Goal: Task Accomplishment & Management: Manage account settings

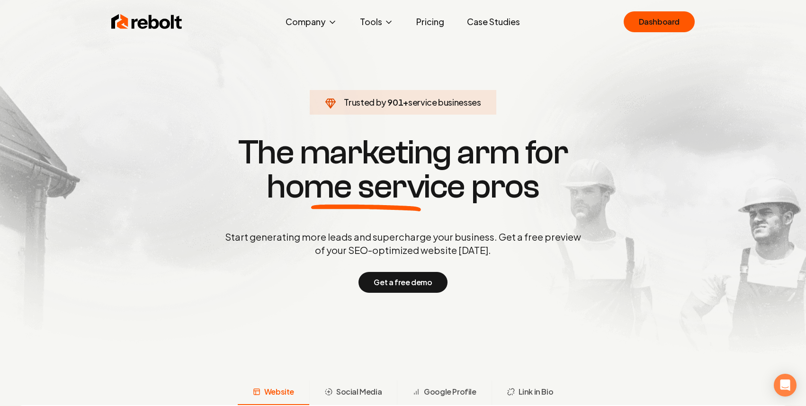
click at [479, 21] on link "Case Studies" at bounding box center [493, 21] width 68 height 19
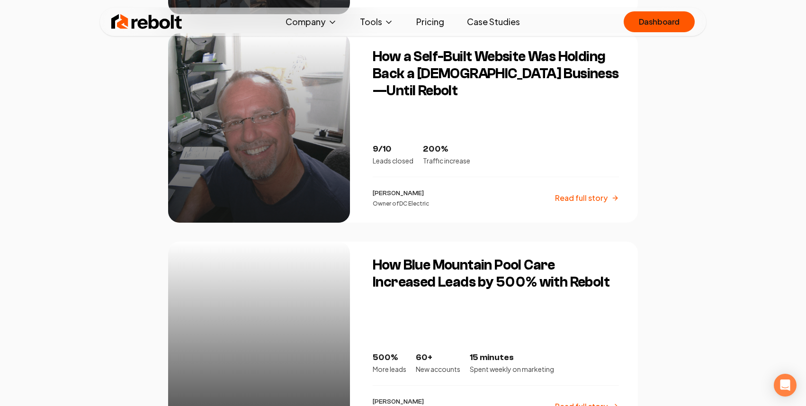
scroll to position [992, 0]
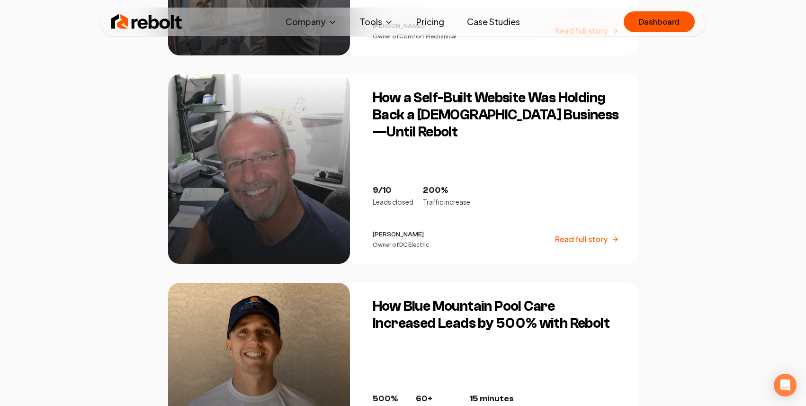
click at [447, 164] on div "How a Self-Built Website Was Holding Back a [DEMOGRAPHIC_DATA] Business—Until R…" at bounding box center [499, 168] width 277 height 189
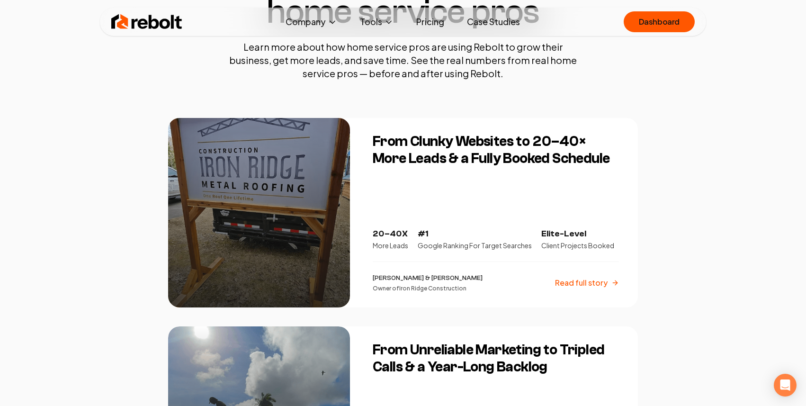
scroll to position [159, 0]
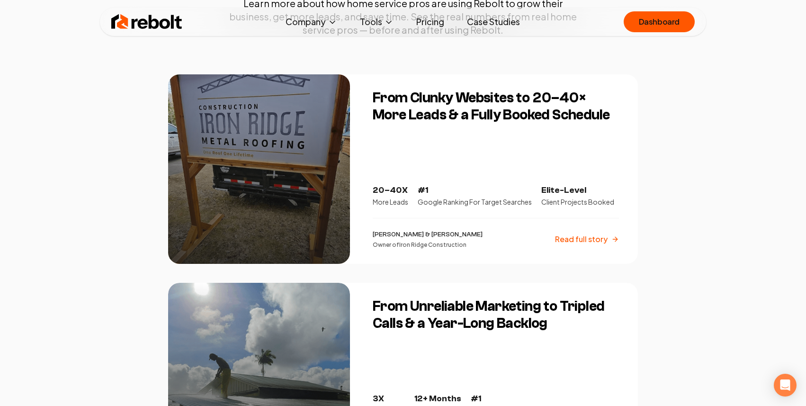
click at [446, 154] on div "From Clunky Websites to 20–40× More Leads & a Fully Booked Schedule 20–40X More…" at bounding box center [499, 168] width 277 height 189
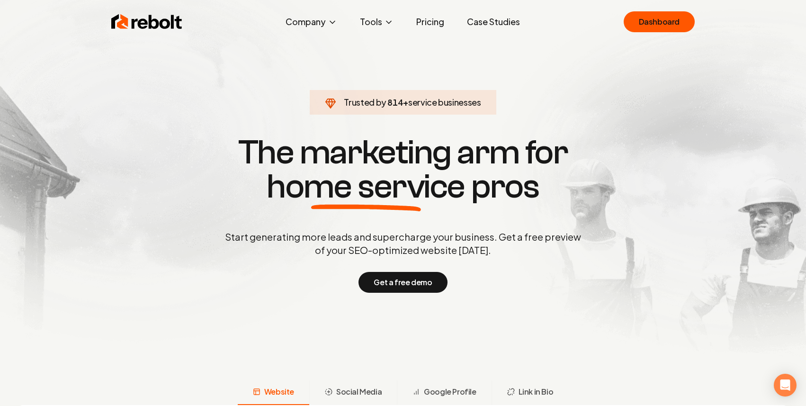
click at [428, 23] on link "Pricing" at bounding box center [430, 21] width 43 height 19
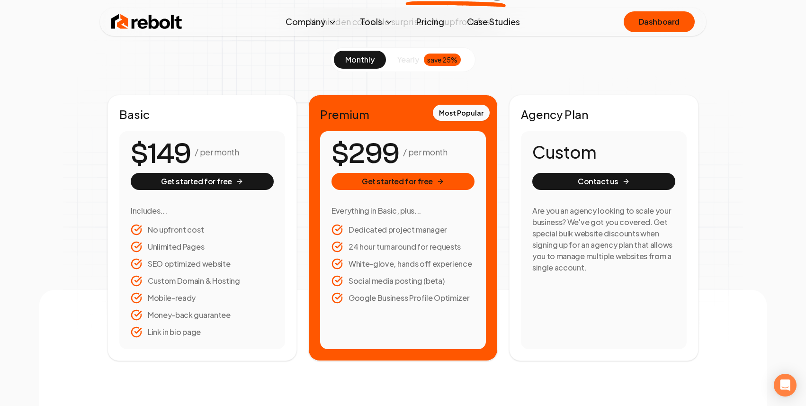
scroll to position [90, 0]
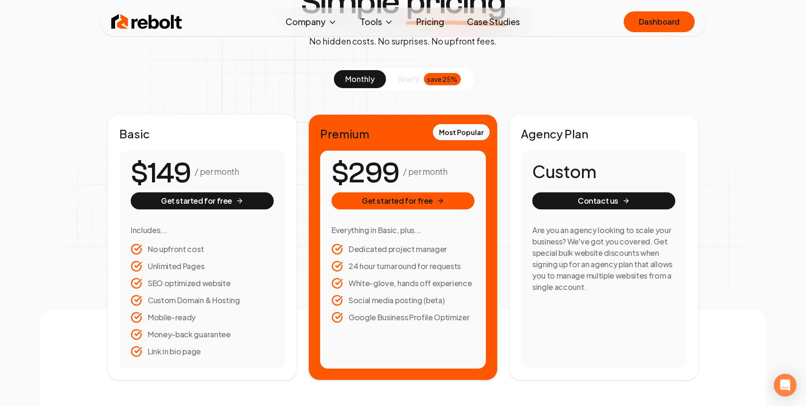
click at [486, 24] on link "Case Studies" at bounding box center [493, 21] width 68 height 19
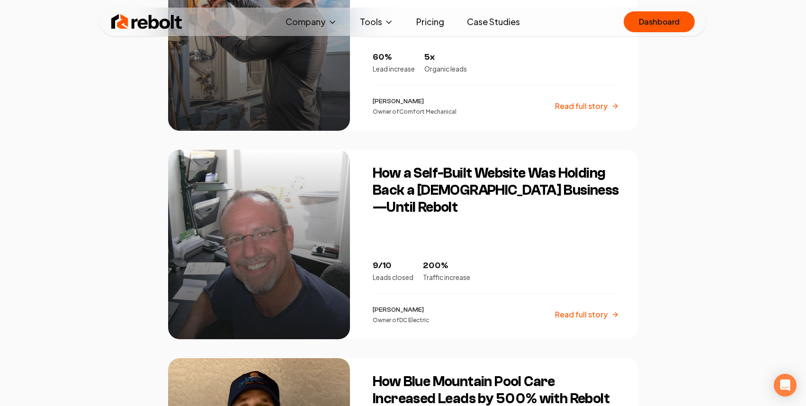
scroll to position [729, 0]
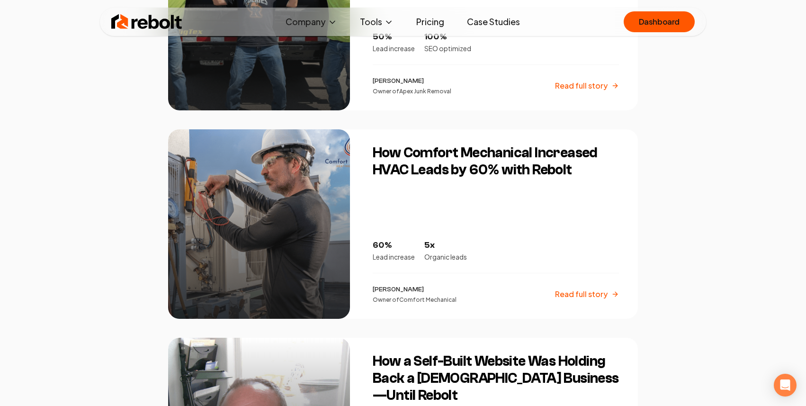
click at [424, 201] on div "How Comfort Mechanical Increased HVAC Leads by 60% with Rebolt 60% Lead increas…" at bounding box center [499, 223] width 277 height 189
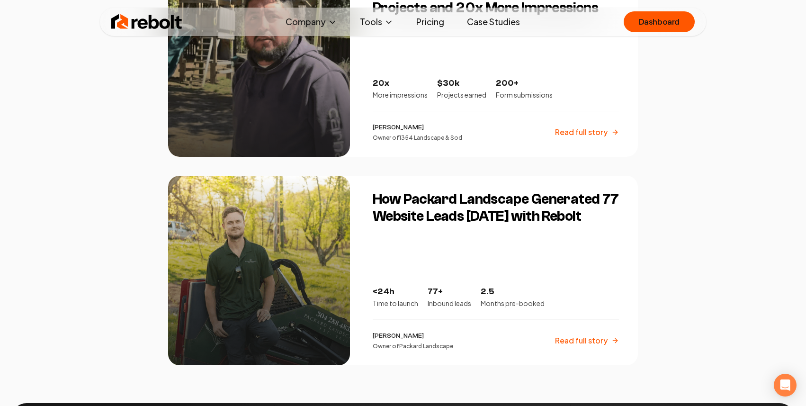
scroll to position [1548, 0]
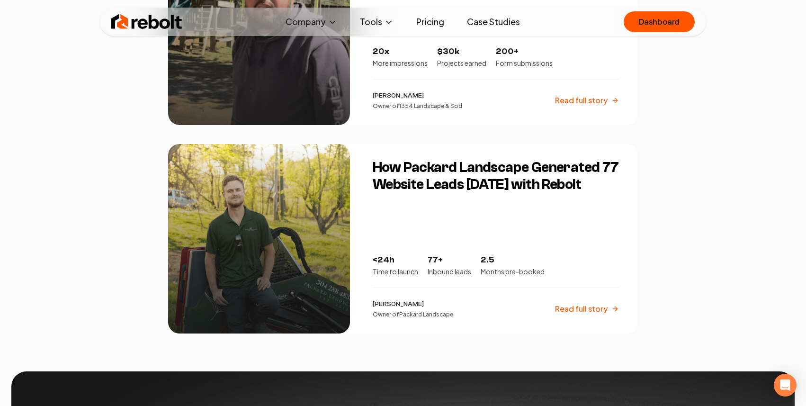
click at [436, 215] on div "How Packard Landscape Generated 77 Website Leads in 5 Months with Rebolt <24h T…" at bounding box center [499, 238] width 277 height 189
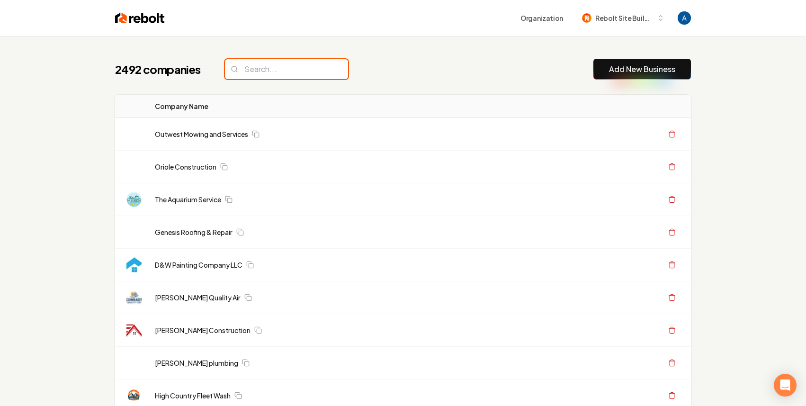
click at [272, 71] on input "search" at bounding box center [286, 69] width 123 height 20
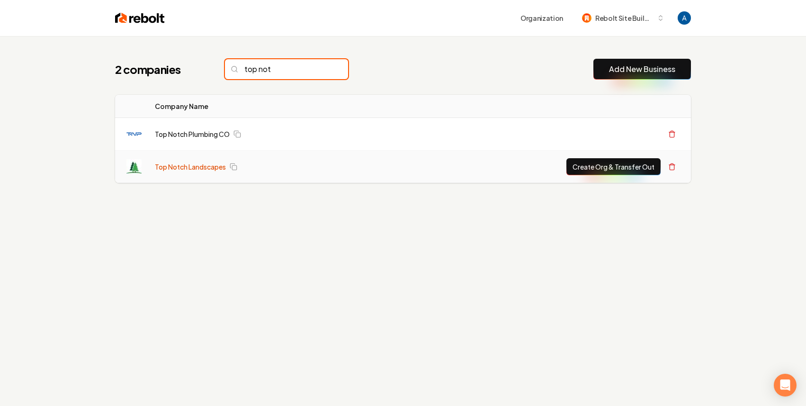
type input "top not"
click at [170, 166] on link "Top Notch Landscapes" at bounding box center [190, 166] width 71 height 9
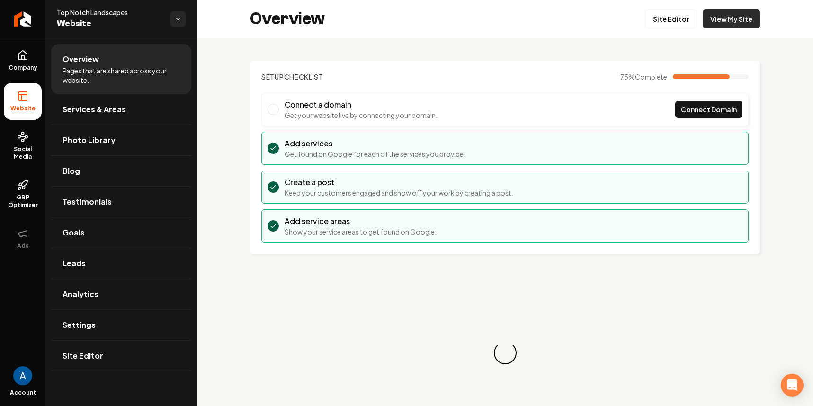
click at [725, 22] on link "View My Site" at bounding box center [731, 18] width 57 height 19
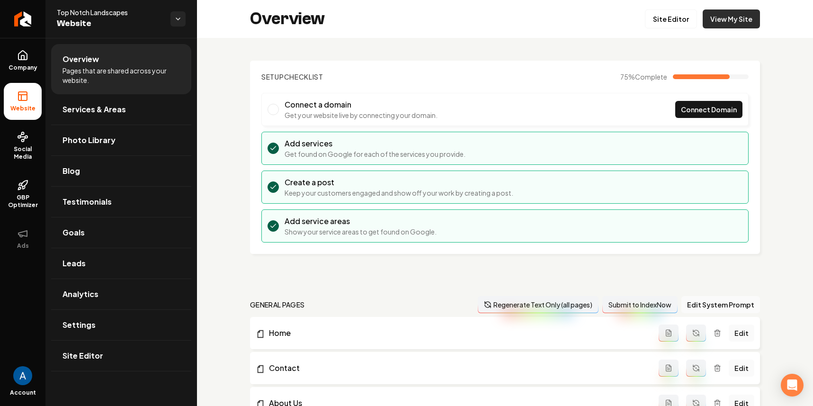
click at [712, 19] on link "View My Site" at bounding box center [731, 18] width 57 height 19
click at [124, 110] on link "Services & Areas" at bounding box center [121, 109] width 140 height 30
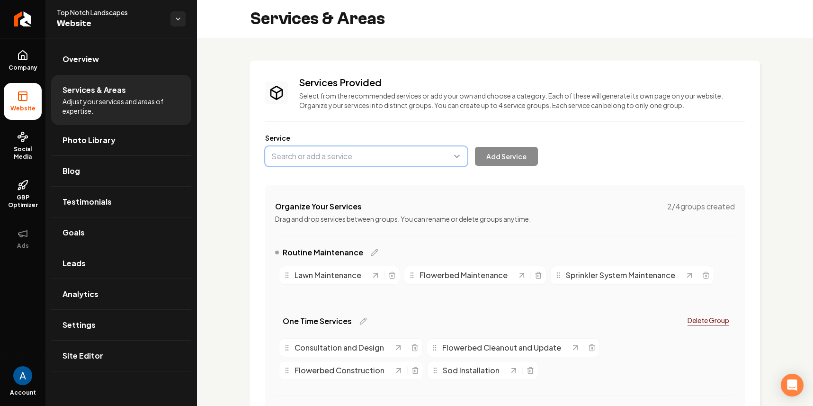
click at [345, 161] on button "Main content area" at bounding box center [366, 156] width 202 height 20
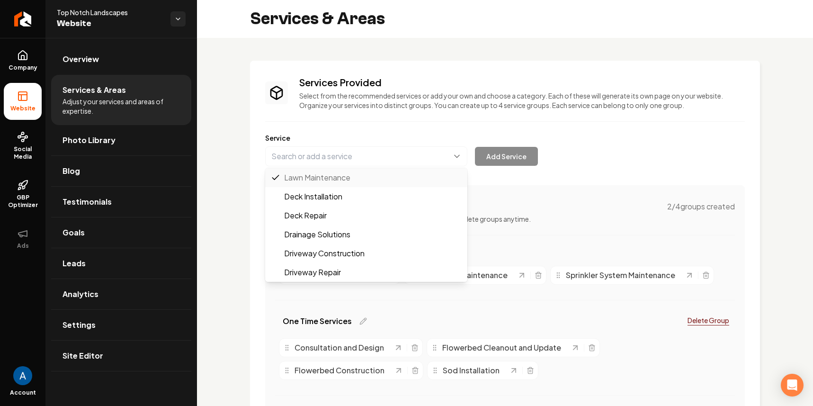
click at [513, 213] on div "Services Provided Select from the recommended services or add your own and choo…" at bounding box center [505, 262] width 480 height 373
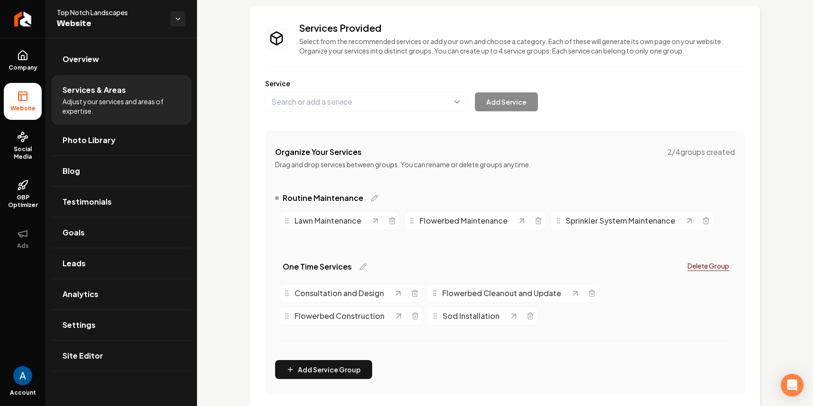
scroll to position [53, 0]
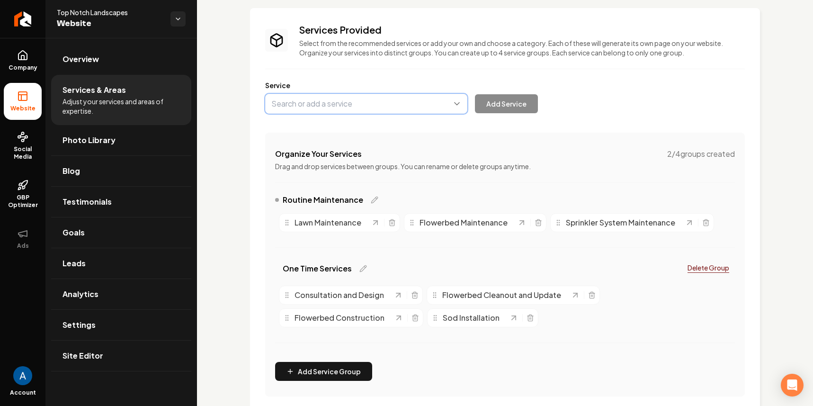
click at [352, 99] on button "Main content area" at bounding box center [366, 104] width 202 height 20
type input "Sprinkler System Installation & Repair"
click at [504, 102] on button "Add Service" at bounding box center [506, 103] width 63 height 19
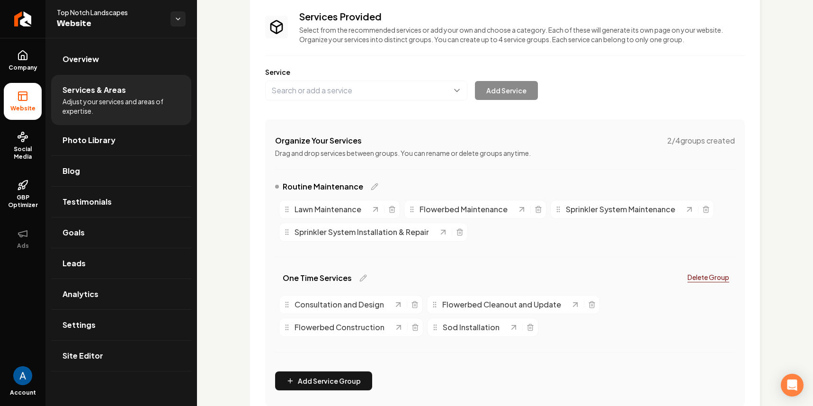
scroll to position [46, 0]
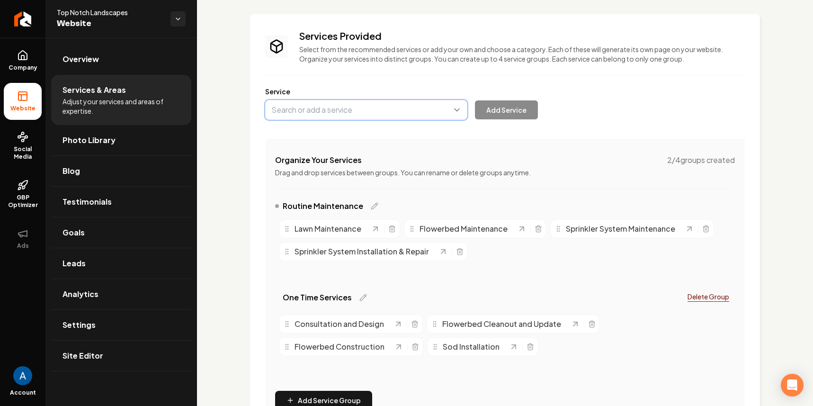
click at [340, 109] on button "Main content area" at bounding box center [366, 110] width 202 height 20
type input "Drainage Systems"
click at [496, 107] on button "Add Service" at bounding box center [506, 109] width 63 height 19
click at [87, 58] on span "Overview" at bounding box center [81, 59] width 36 height 11
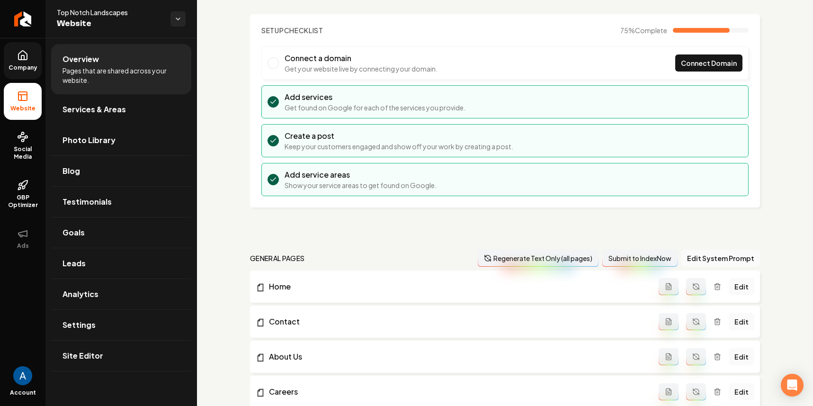
click at [26, 59] on icon at bounding box center [22, 55] width 9 height 9
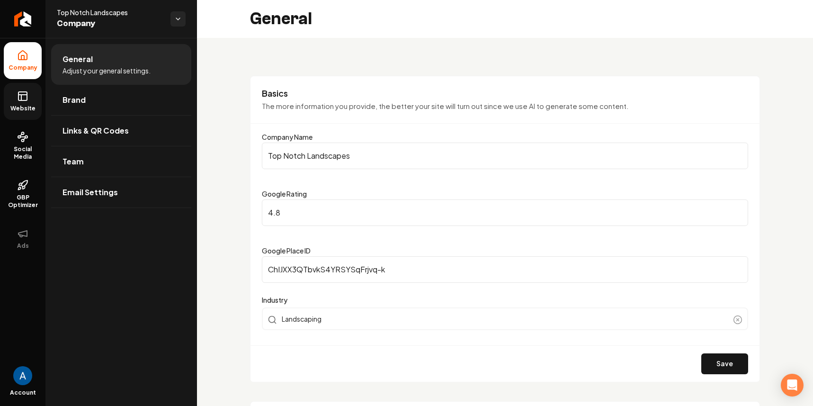
click at [19, 102] on link "Website" at bounding box center [23, 101] width 38 height 37
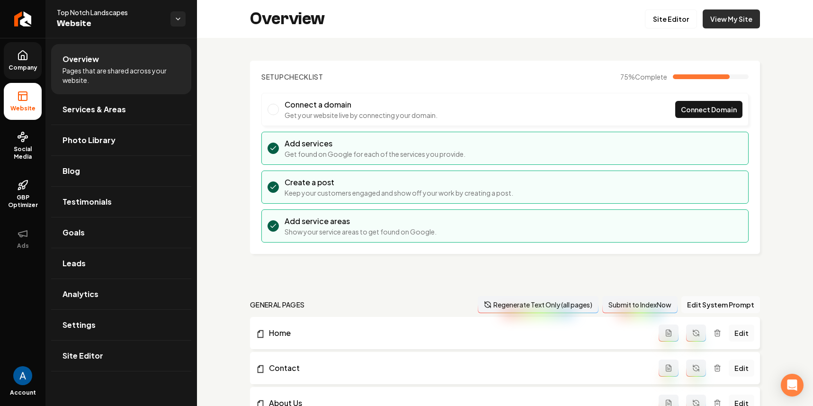
click at [714, 20] on link "View My Site" at bounding box center [731, 18] width 57 height 19
click at [92, 117] on link "Services & Areas" at bounding box center [121, 109] width 140 height 30
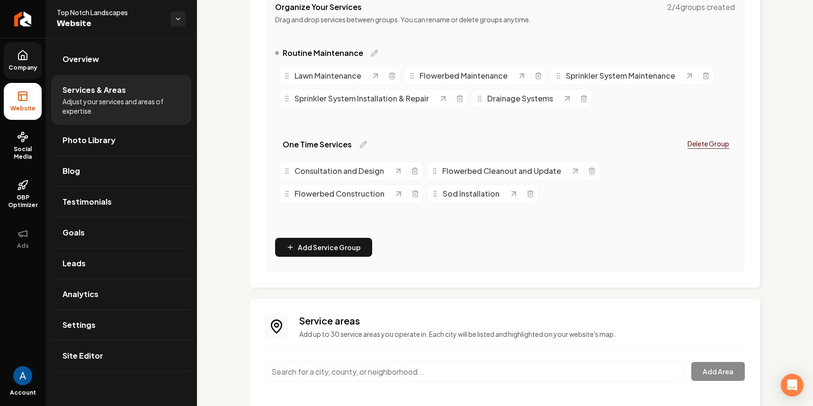
scroll to position [258, 0]
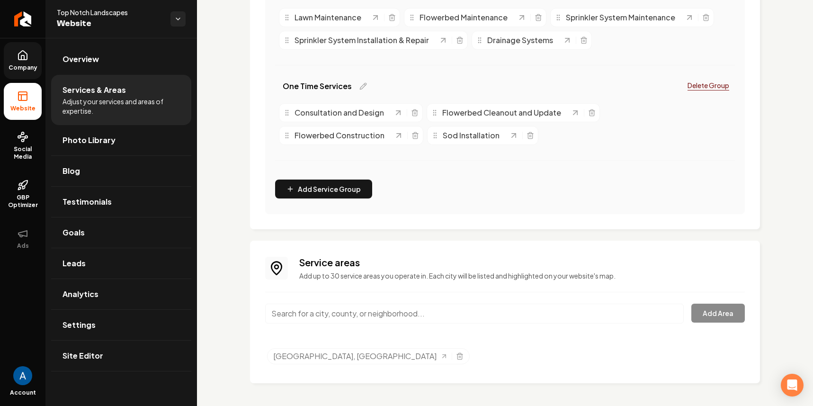
click at [336, 310] on input "Main content area" at bounding box center [474, 314] width 419 height 20
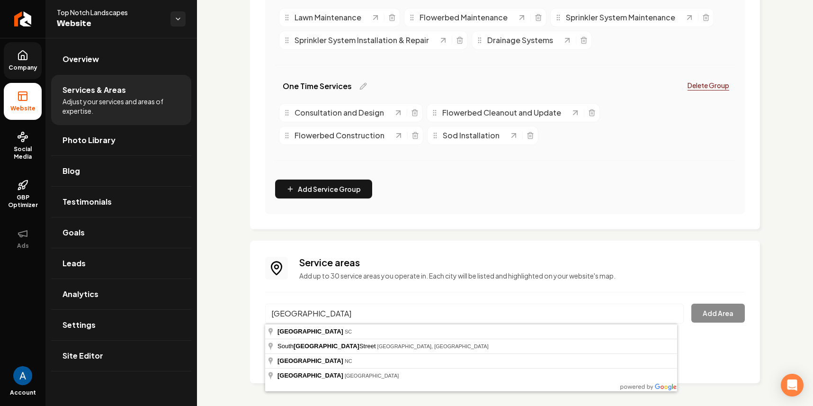
type input "Greenville, TX"
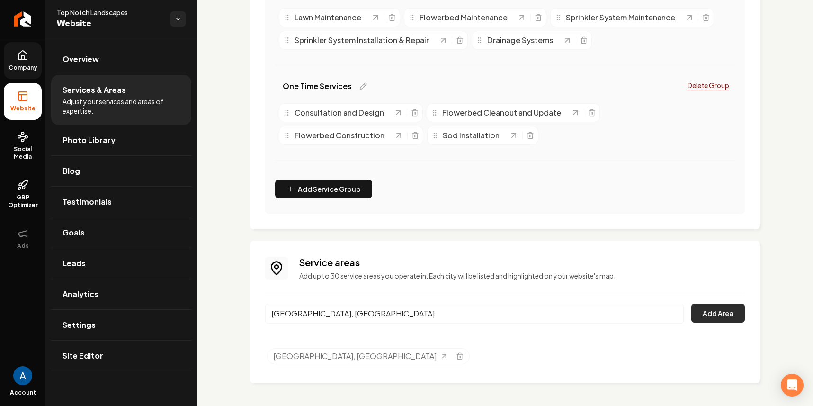
click at [702, 313] on button "Add Area" at bounding box center [718, 313] width 54 height 19
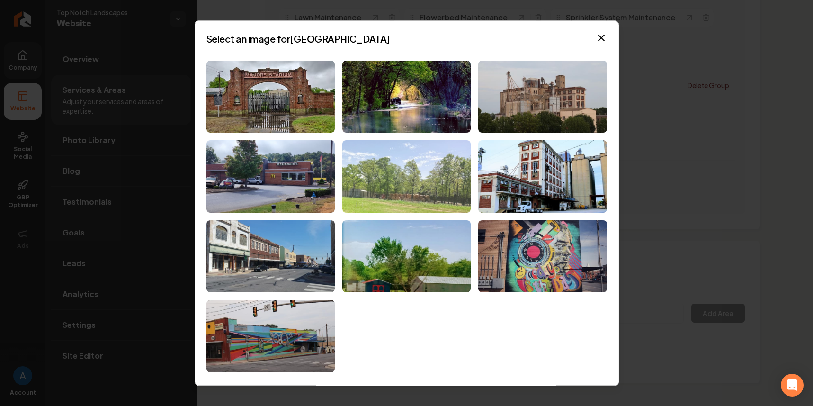
click at [393, 179] on img at bounding box center [406, 176] width 128 height 72
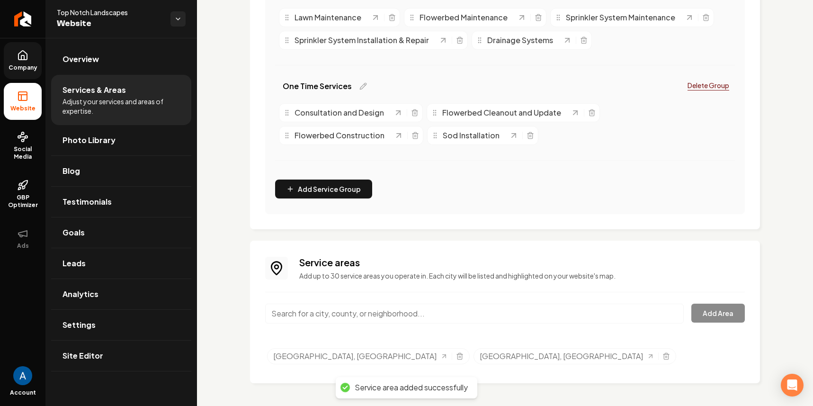
click at [338, 311] on input "Main content area" at bounding box center [474, 314] width 419 height 20
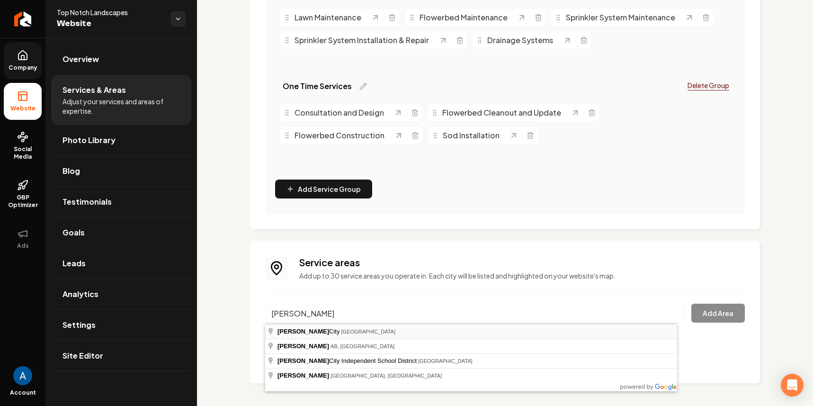
type input "Royse City, TX"
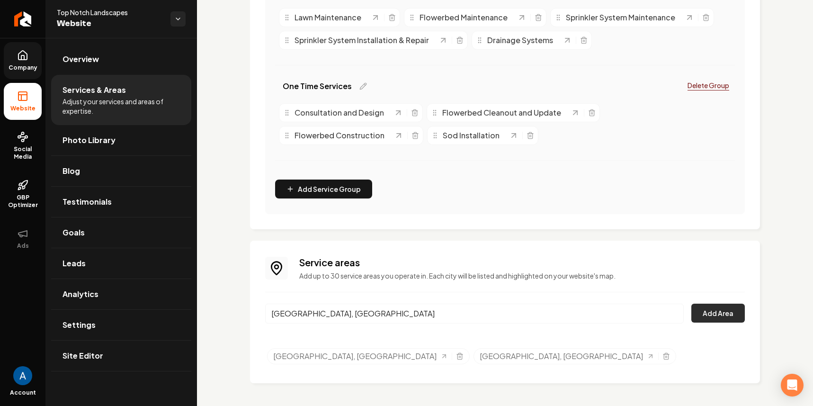
click at [712, 315] on button "Add Area" at bounding box center [718, 313] width 54 height 19
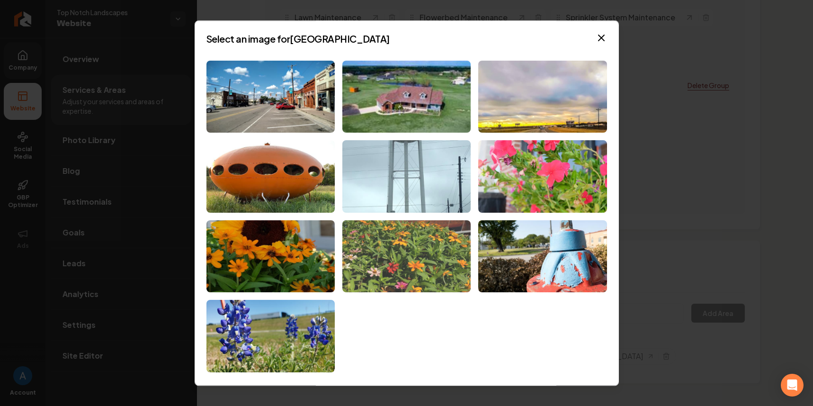
click at [399, 259] on img at bounding box center [406, 256] width 128 height 72
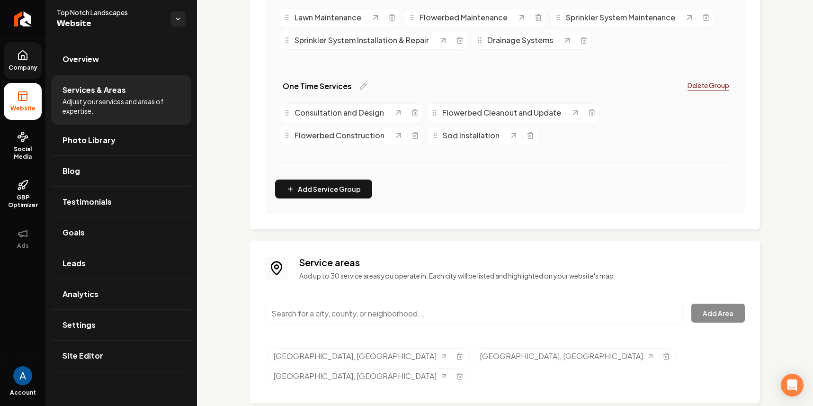
click at [341, 320] on input "Main content area" at bounding box center [474, 314] width 419 height 20
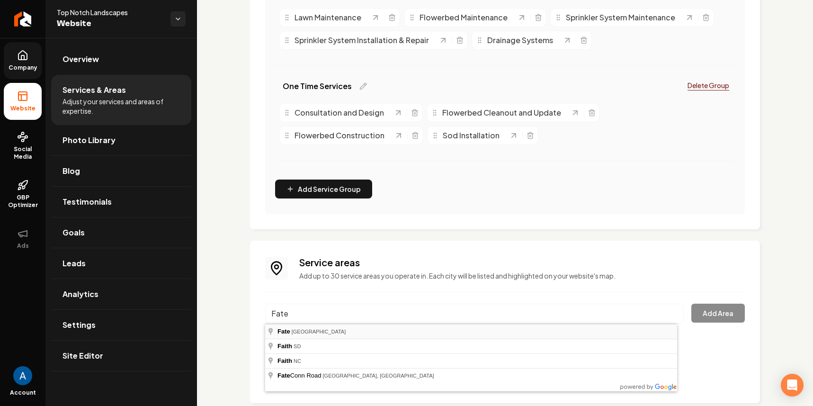
type input "Fate, TX"
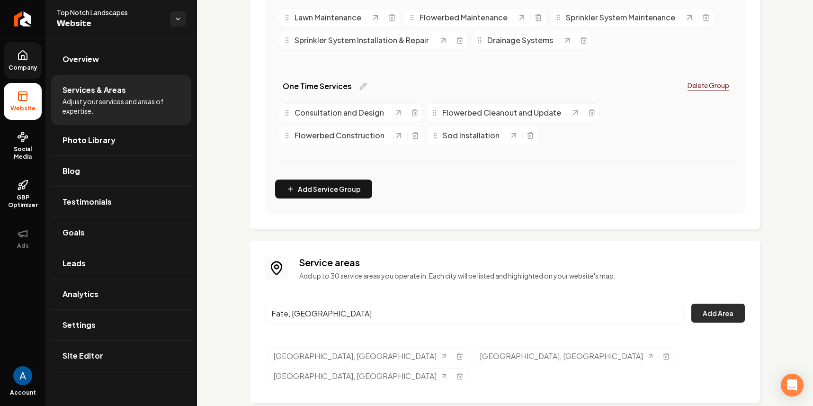
click at [713, 311] on button "Add Area" at bounding box center [718, 313] width 54 height 19
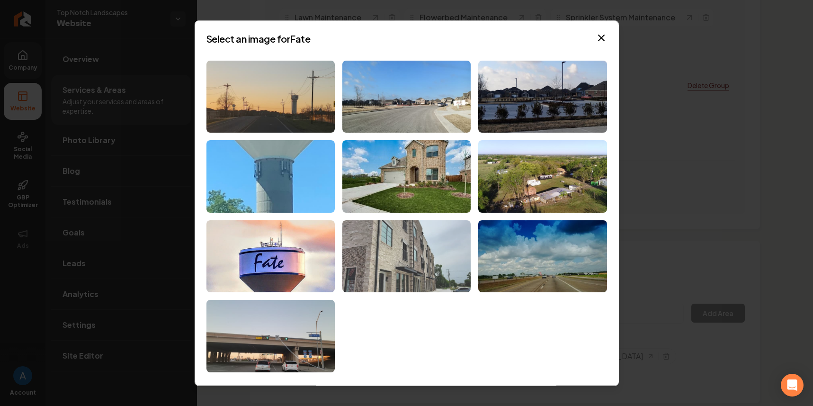
click at [411, 253] on img at bounding box center [406, 256] width 128 height 72
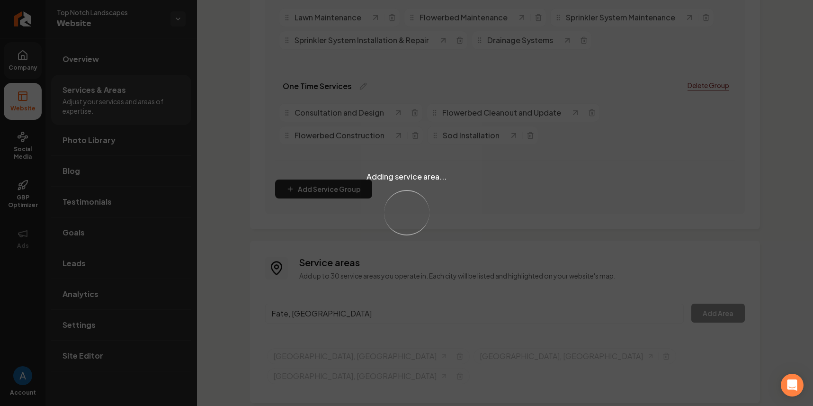
click at [323, 310] on div "Adding service area... Loading..." at bounding box center [406, 203] width 813 height 406
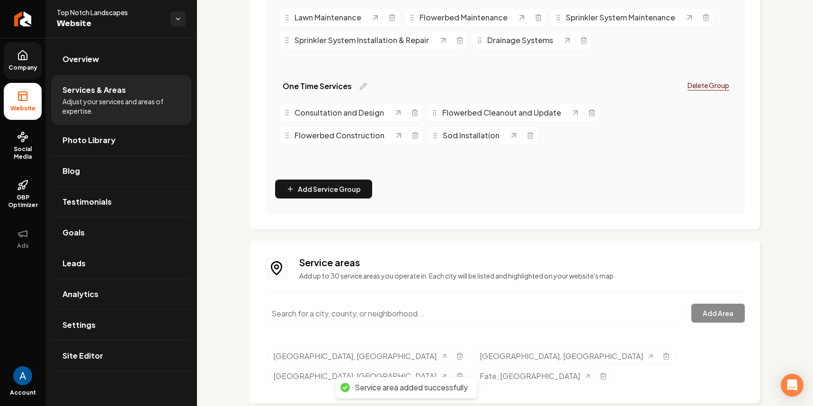
click at [320, 313] on input "Main content area" at bounding box center [474, 314] width 419 height 20
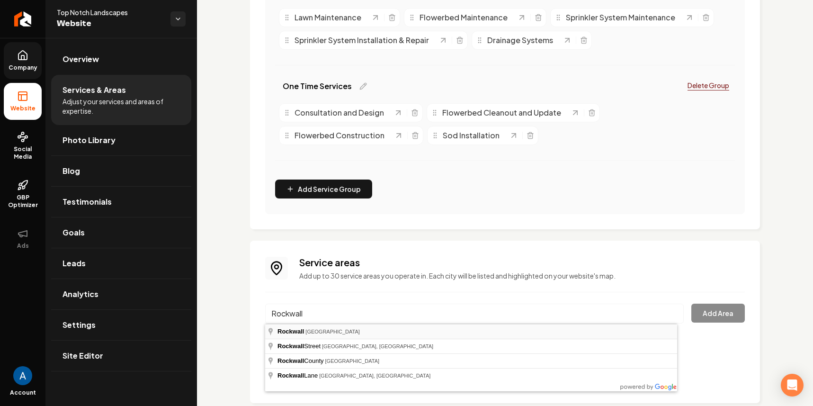
type input "Rockwall, TX"
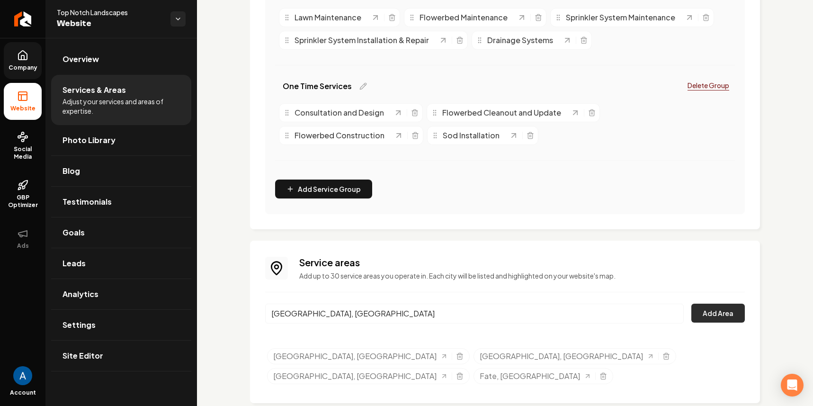
click at [707, 306] on button "Add Area" at bounding box center [718, 313] width 54 height 19
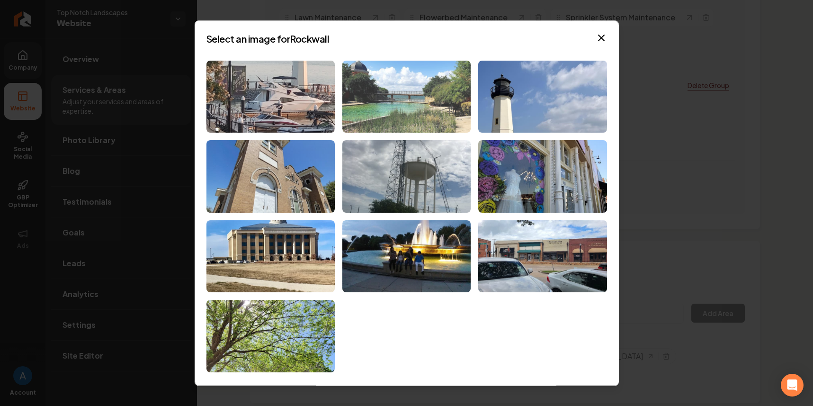
click at [384, 91] on img at bounding box center [406, 97] width 128 height 72
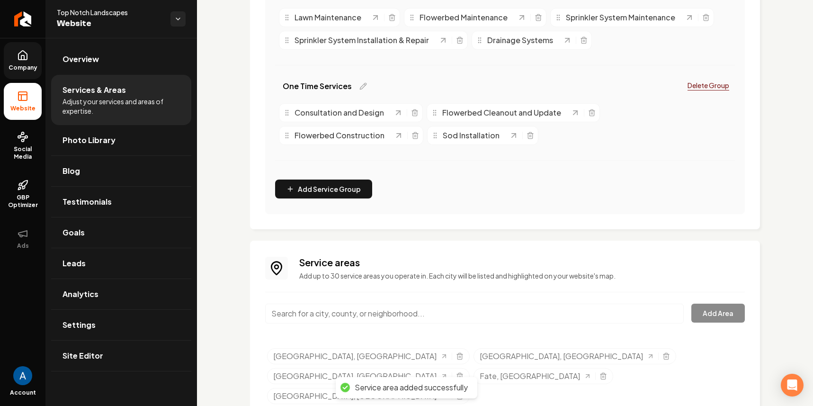
click at [372, 320] on input "Main content area" at bounding box center [474, 314] width 419 height 20
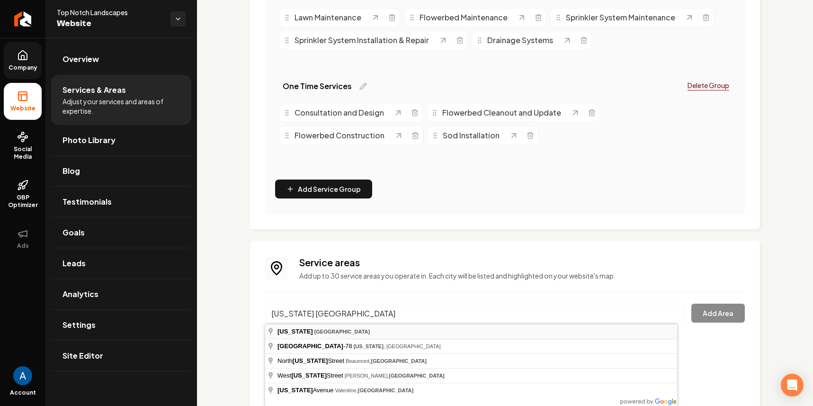
type input "Nevada, TX"
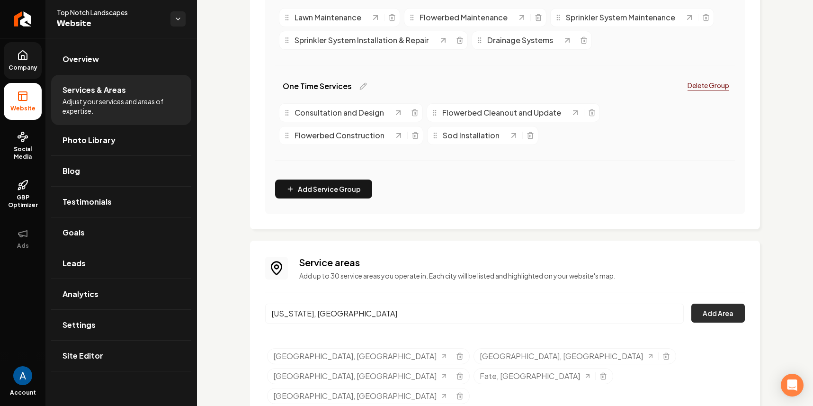
click at [700, 315] on button "Add Area" at bounding box center [718, 313] width 54 height 19
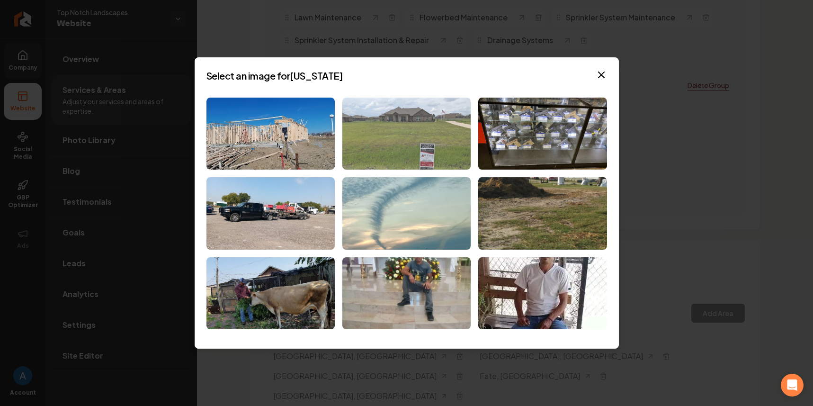
click at [404, 138] on img at bounding box center [406, 134] width 128 height 72
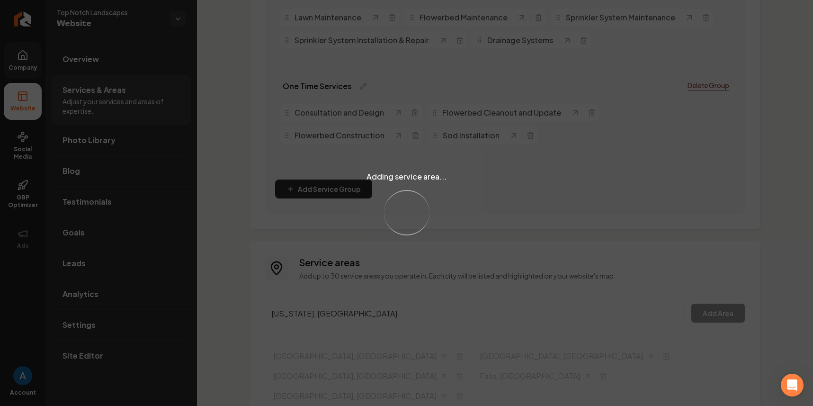
click at [362, 320] on div "Adding service area... Loading..." at bounding box center [406, 203] width 813 height 406
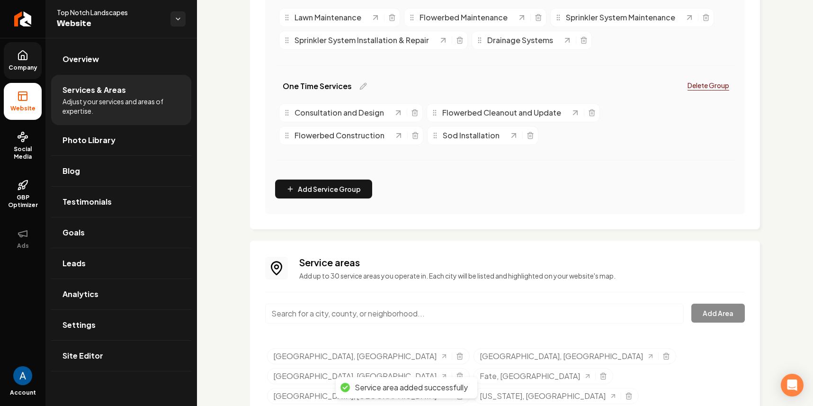
click at [362, 320] on input "Main content area" at bounding box center [474, 314] width 419 height 20
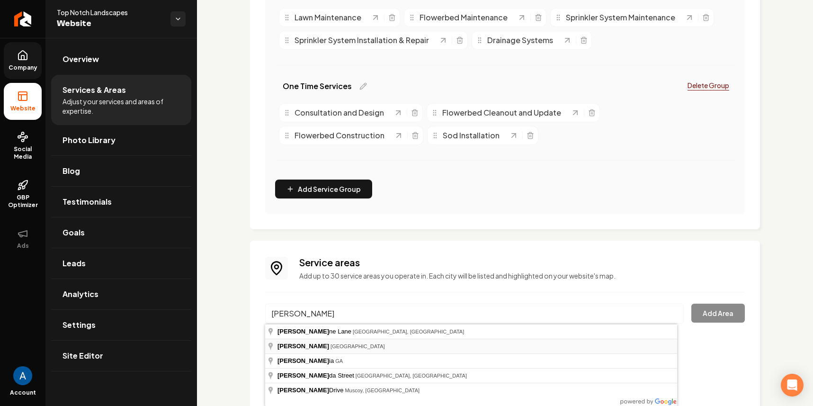
type input "Lavon, TX"
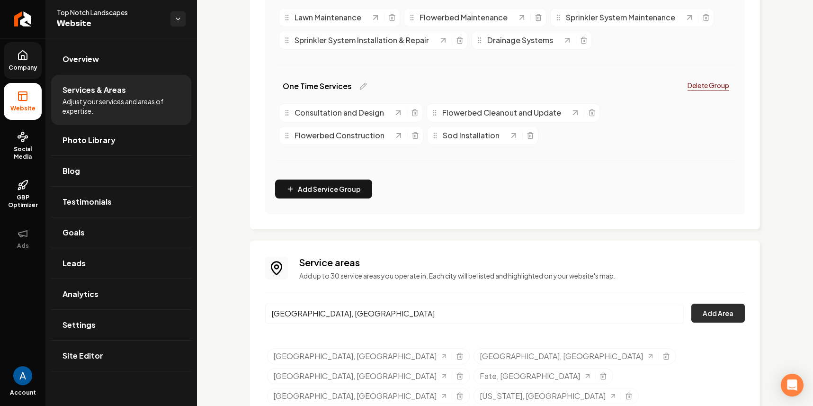
click at [701, 317] on button "Add Area" at bounding box center [718, 313] width 54 height 19
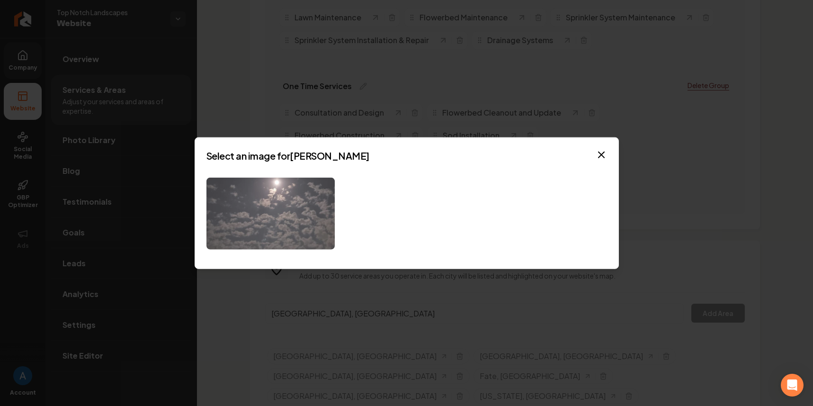
click at [306, 226] on img at bounding box center [270, 213] width 128 height 72
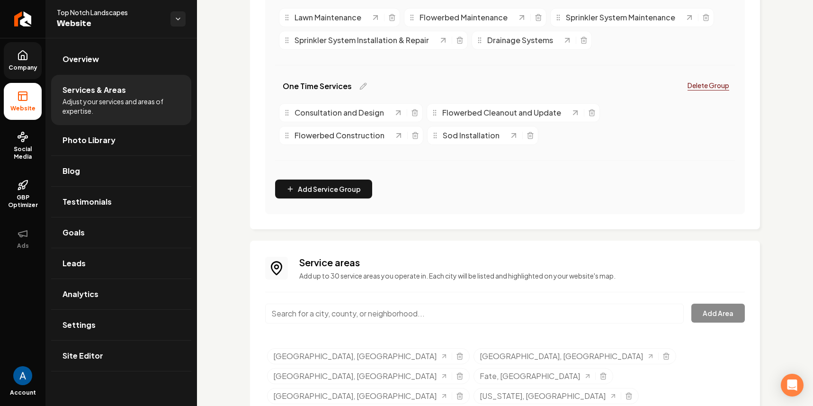
click at [353, 317] on input "Main content area" at bounding box center [474, 314] width 419 height 20
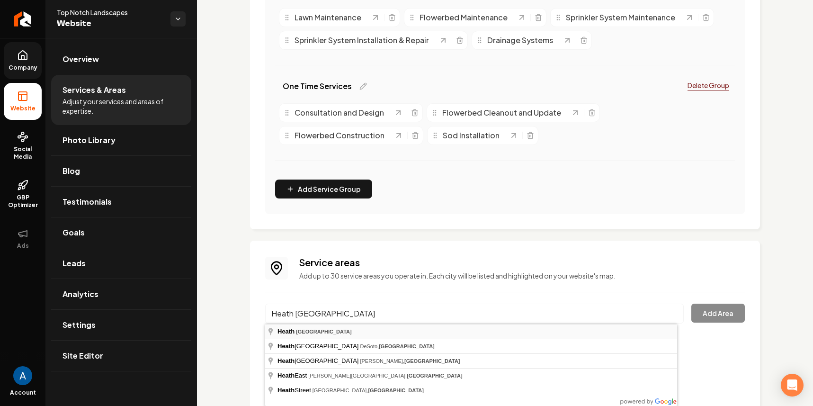
type input "Heath, TX"
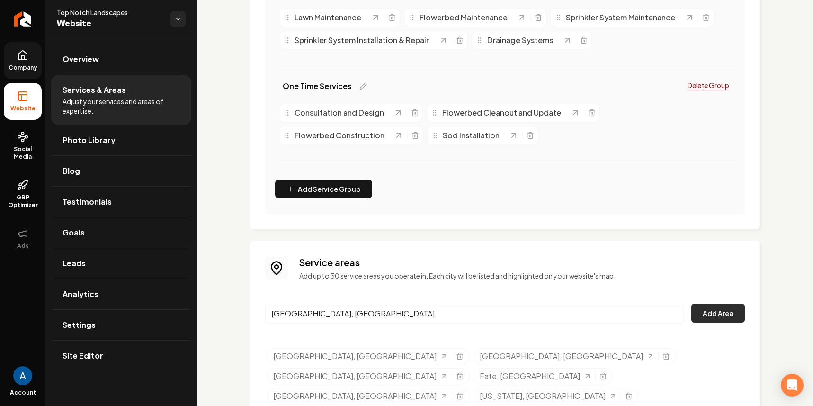
click at [709, 316] on button "Add Area" at bounding box center [718, 313] width 54 height 19
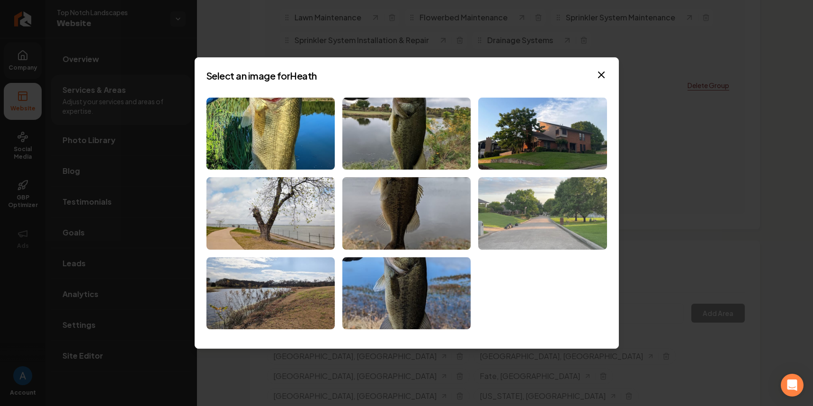
click at [545, 217] on img at bounding box center [542, 213] width 128 height 72
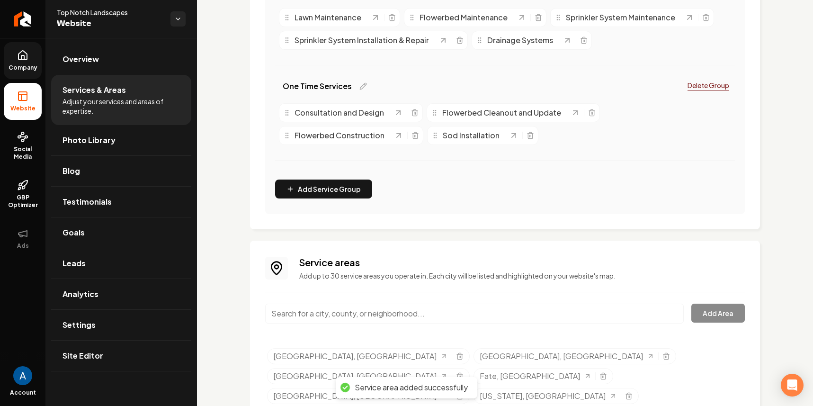
click at [327, 310] on input "Main content area" at bounding box center [474, 314] width 419 height 20
type input "I"
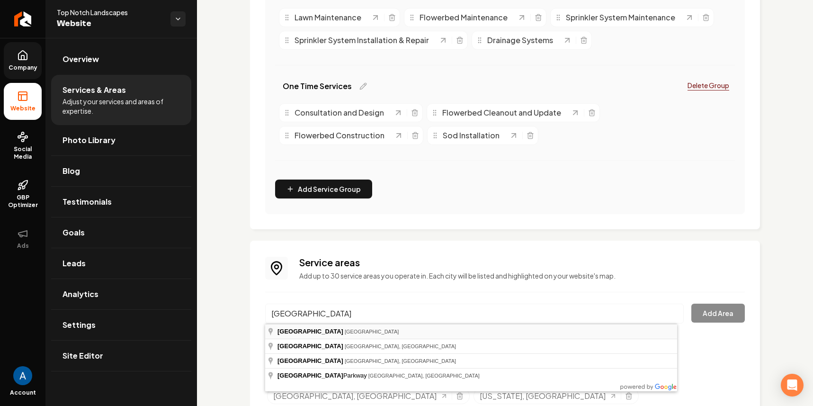
type input "Union Valley, TX"
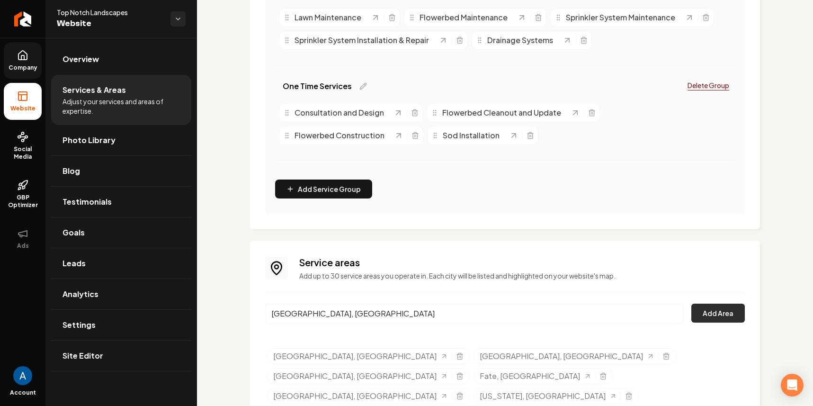
click at [717, 309] on button "Add Area" at bounding box center [718, 313] width 54 height 19
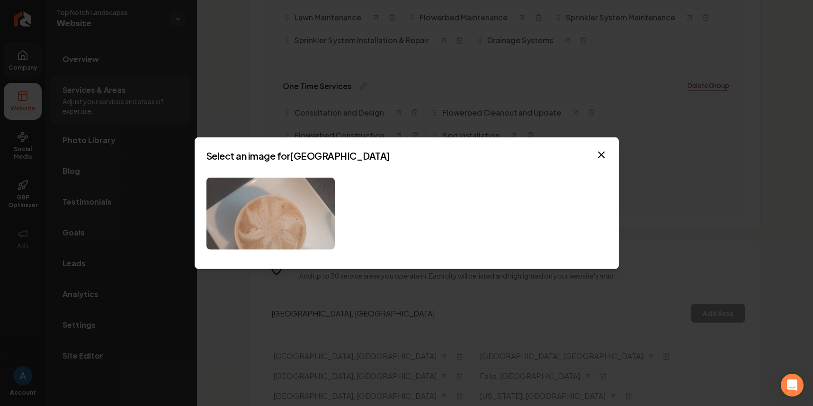
click at [299, 215] on img at bounding box center [270, 213] width 128 height 72
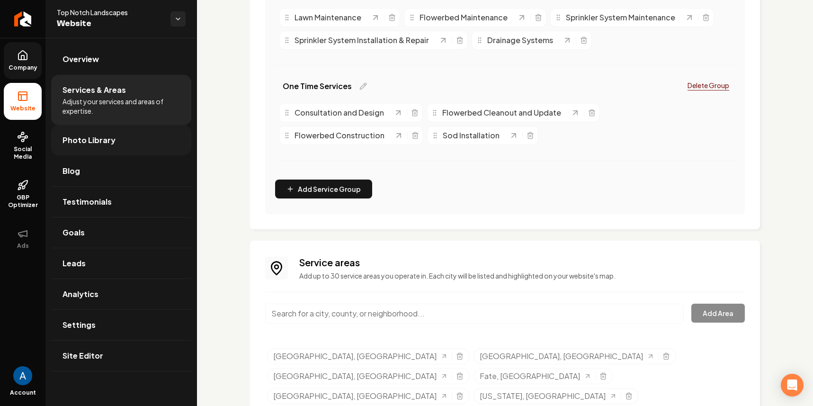
drag, startPoint x: 69, startPoint y: 147, endPoint x: 74, endPoint y: 143, distance: 7.4
click at [69, 147] on link "Photo Library" at bounding box center [121, 140] width 140 height 30
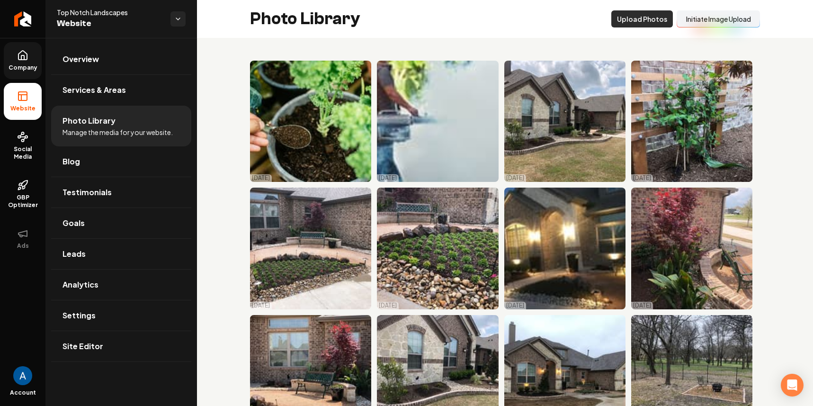
click at [629, 20] on button "Upload Photos" at bounding box center [642, 18] width 62 height 17
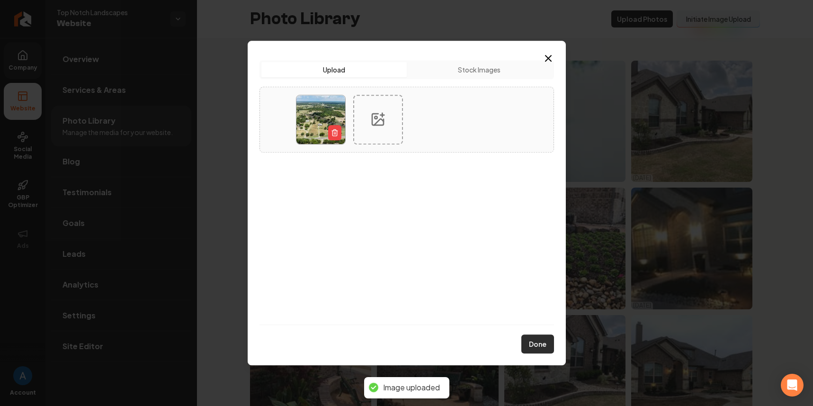
click at [544, 344] on button "Done" at bounding box center [537, 343] width 33 height 19
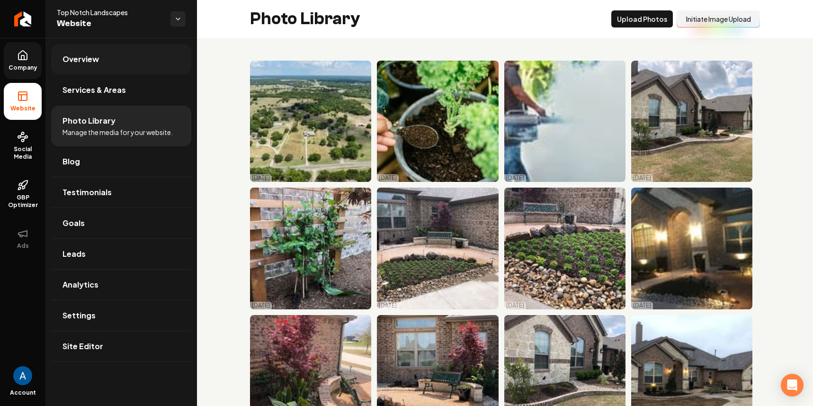
click at [105, 60] on link "Overview" at bounding box center [121, 59] width 140 height 30
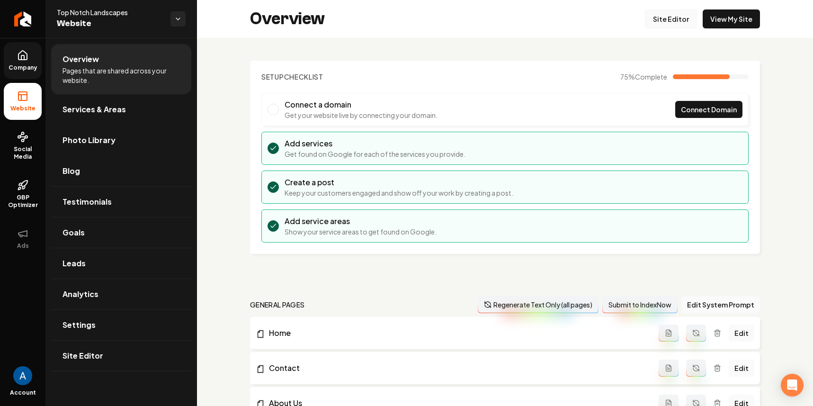
click at [667, 17] on link "Site Editor" at bounding box center [671, 18] width 52 height 19
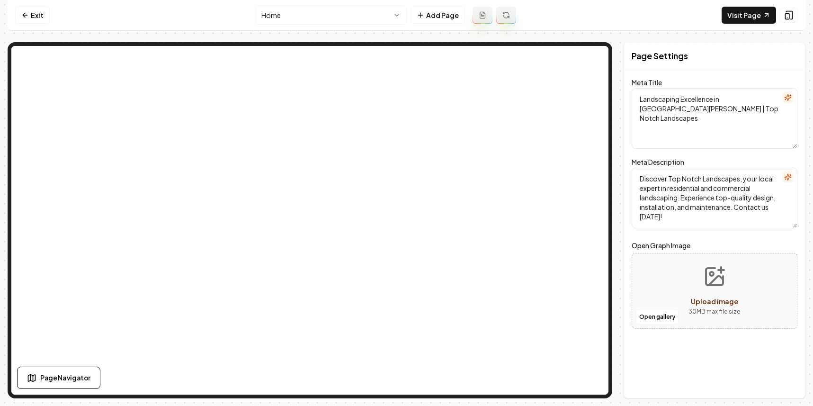
click at [322, 23] on html "Computer Required This feature is only available on a computer. Please switch t…" at bounding box center [406, 203] width 813 height 406
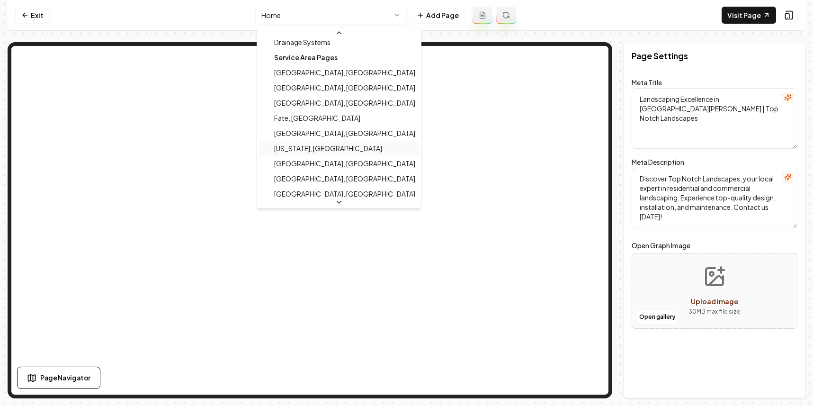
scroll to position [213, 0]
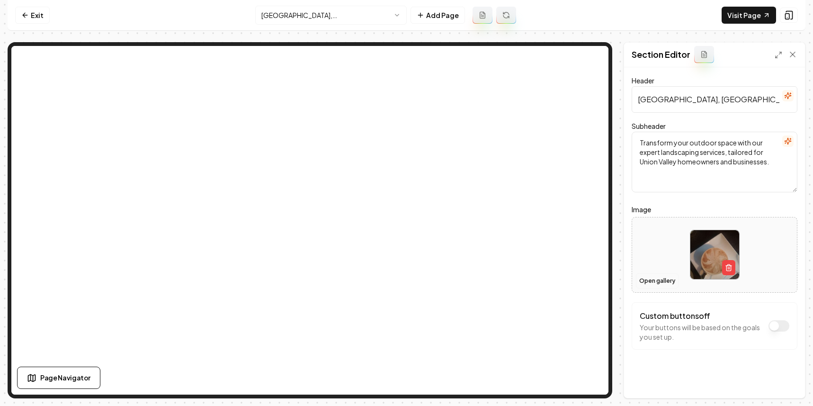
click at [647, 283] on button "Open gallery" at bounding box center [657, 280] width 43 height 15
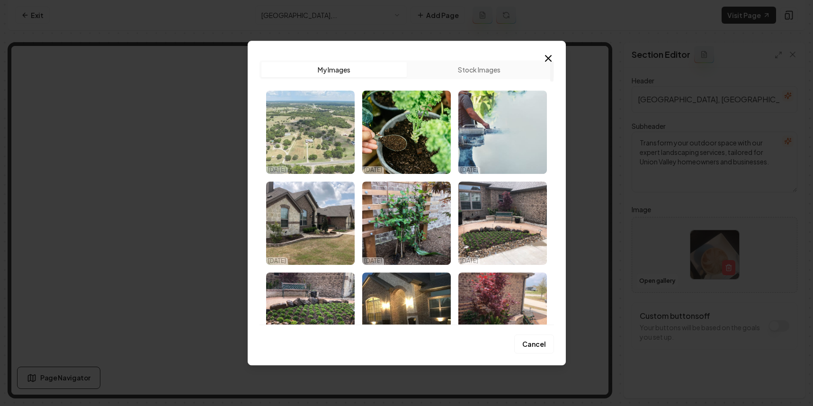
click at [303, 125] on img "Select image image_68d5b1f25c7cd75eb80a56fe.jpg" at bounding box center [310, 131] width 89 height 83
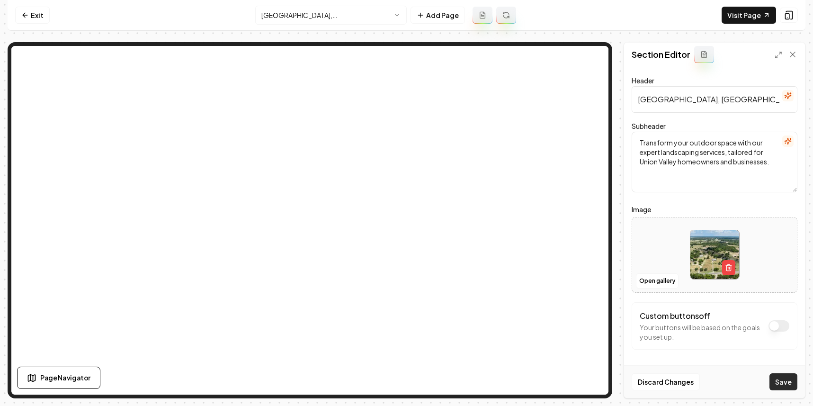
click at [786, 375] on button "Save" at bounding box center [784, 381] width 28 height 17
click at [47, 17] on link "Exit" at bounding box center [32, 15] width 35 height 17
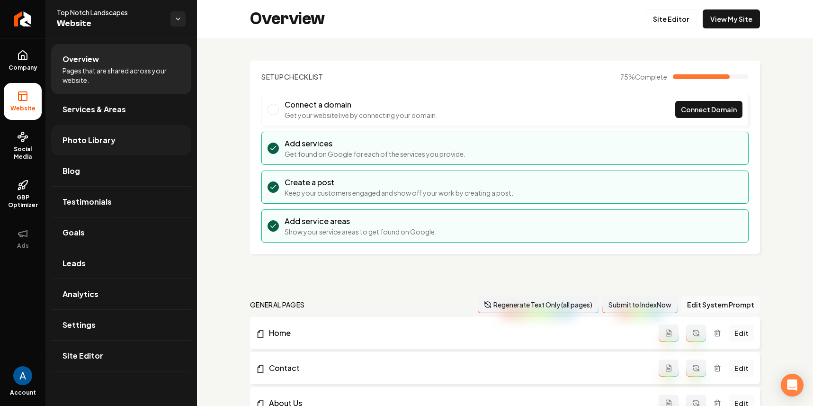
click at [78, 135] on span "Photo Library" at bounding box center [89, 140] width 53 height 11
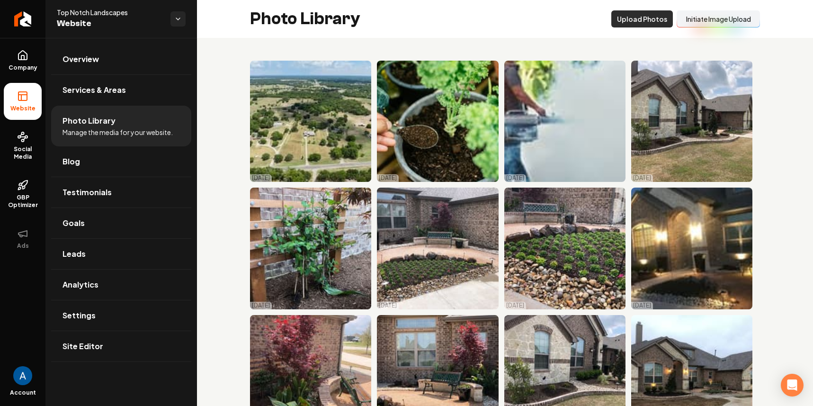
click at [631, 22] on button "Upload Photos" at bounding box center [642, 18] width 62 height 17
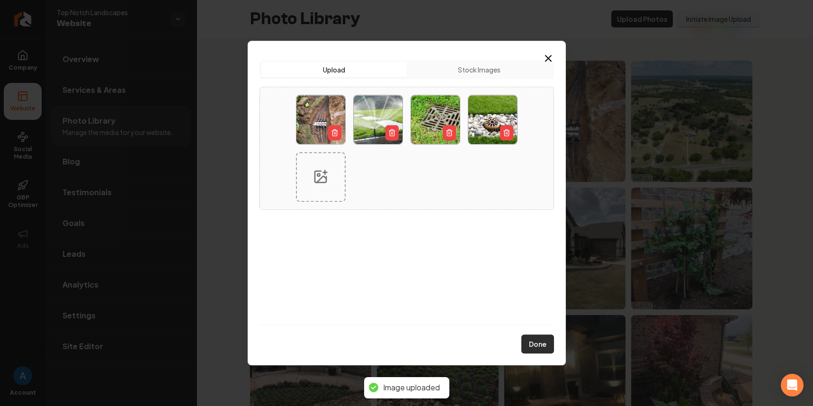
click at [542, 346] on button "Done" at bounding box center [537, 343] width 33 height 19
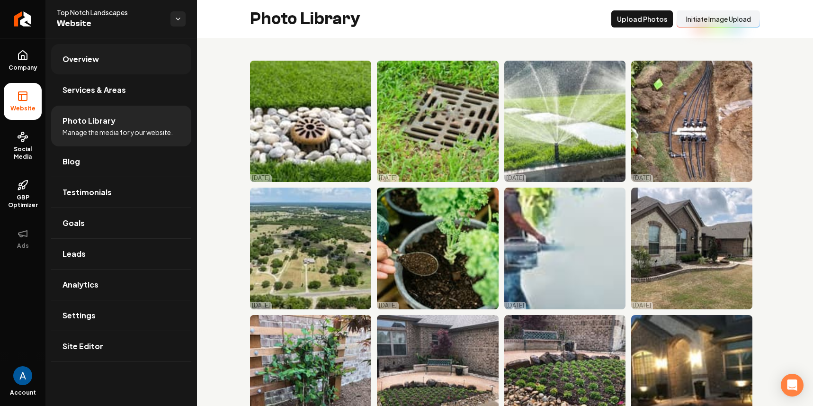
click at [93, 61] on span "Overview" at bounding box center [81, 59] width 36 height 11
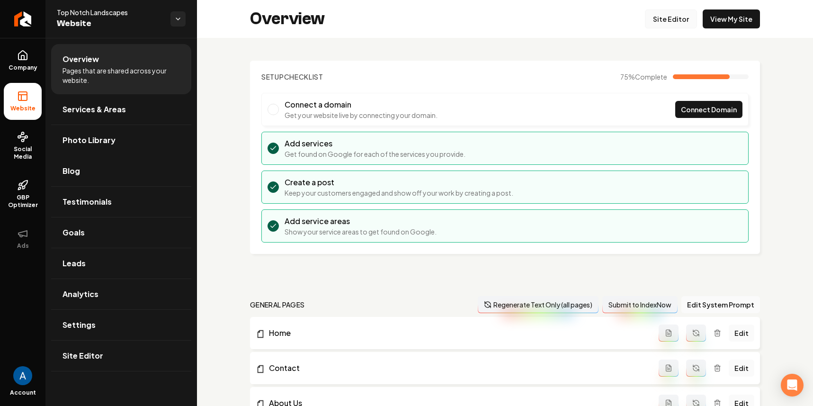
click at [646, 25] on link "Site Editor" at bounding box center [671, 18] width 52 height 19
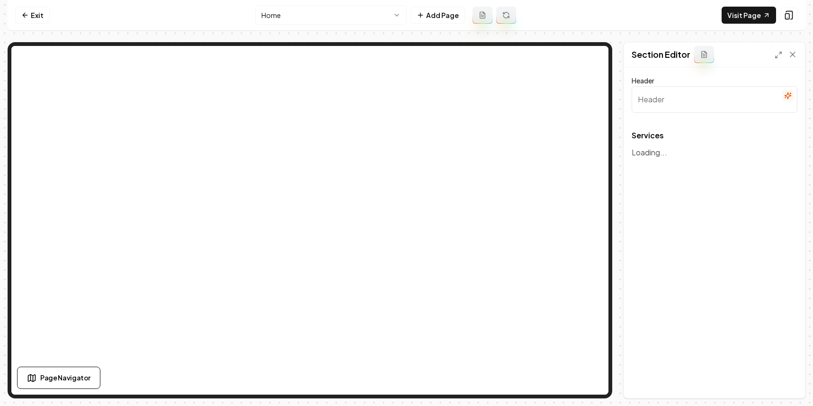
type input "Our Landscaping Services"
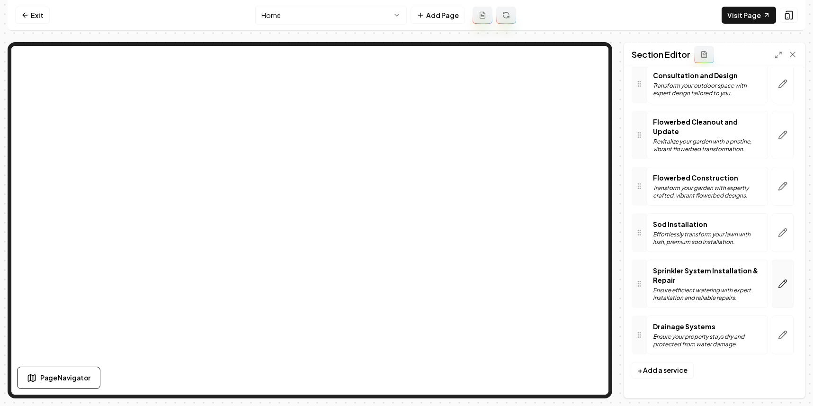
click at [778, 287] on icon "button" at bounding box center [782, 283] width 9 height 9
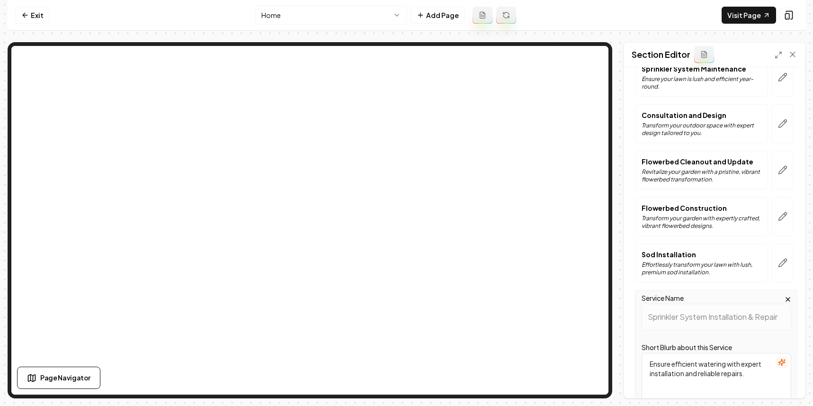
scroll to position [374, 0]
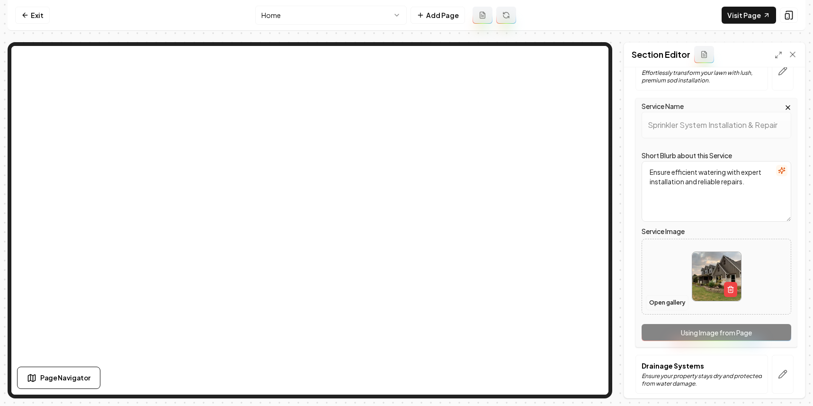
click at [657, 305] on button "Open gallery" at bounding box center [667, 302] width 43 height 15
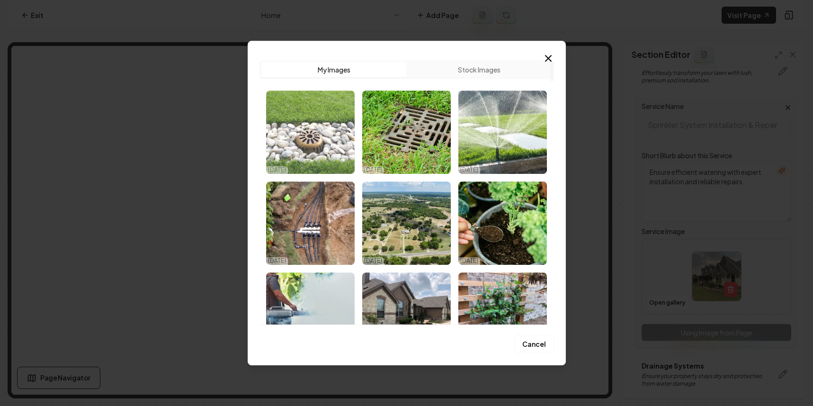
click at [323, 131] on img "Select image image_68d5b2a15c7cd75eb80e4b9c.jpg" at bounding box center [310, 131] width 89 height 83
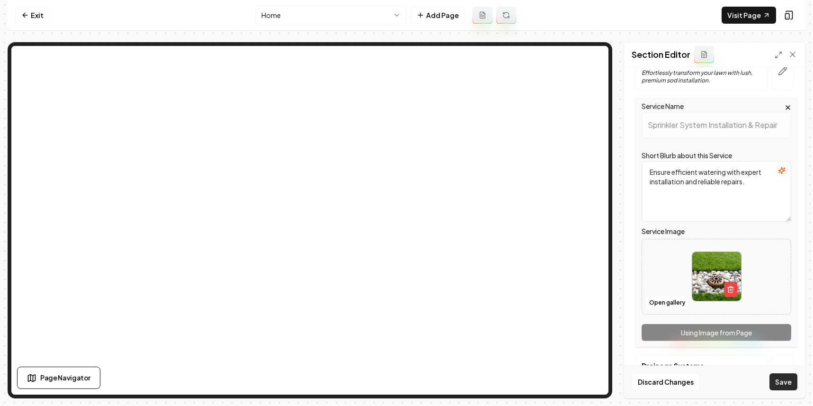
click at [791, 381] on button "Save" at bounding box center [784, 381] width 28 height 17
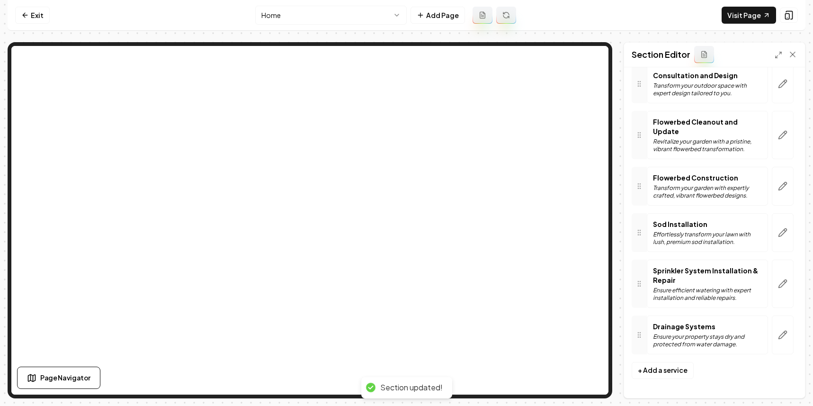
scroll to position [222, 0]
click at [667, 304] on div "Sprinkler System Installation & Repair Ensure efficient watering with expert in…" at bounding box center [707, 284] width 121 height 48
click at [778, 287] on icon "button" at bounding box center [782, 283] width 9 height 9
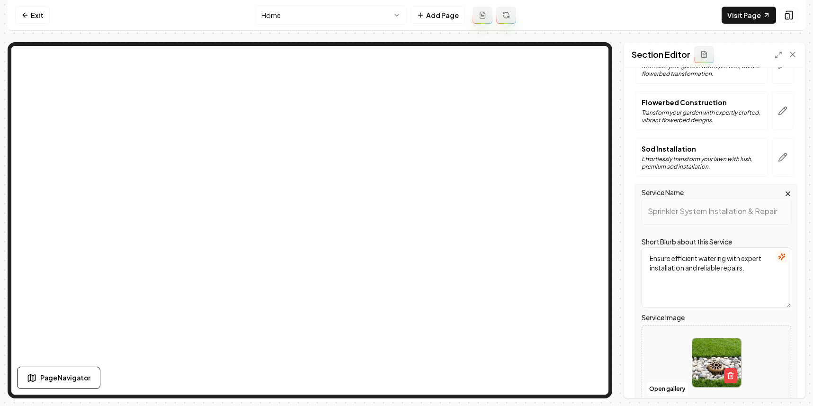
scroll to position [373, 0]
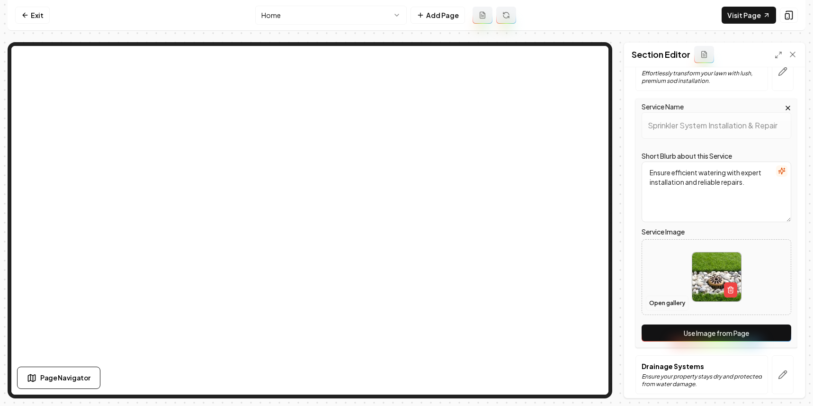
click at [664, 300] on button "Open gallery" at bounding box center [667, 303] width 43 height 15
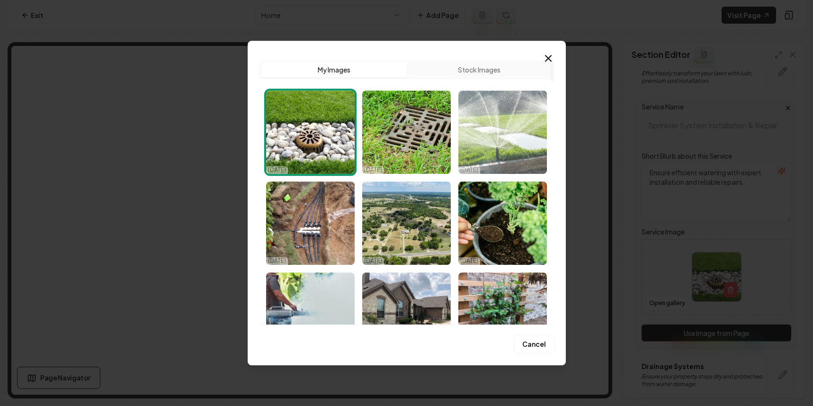
click at [484, 126] on img "Select image image_68d5b2995c7cd75eb80e04cb.webp" at bounding box center [502, 131] width 89 height 83
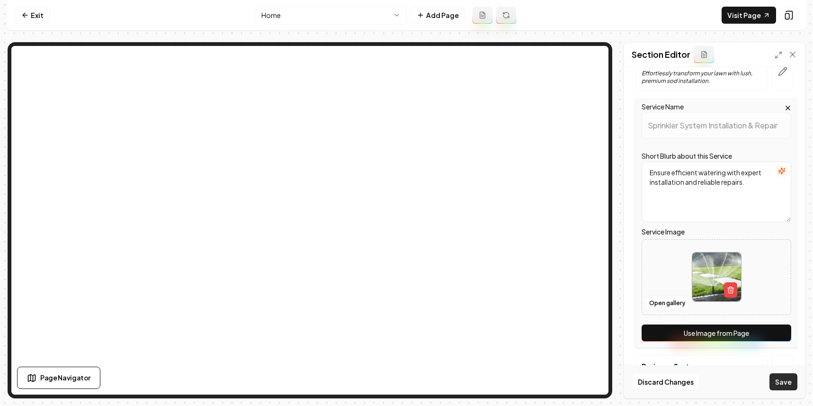
click at [775, 378] on button "Save" at bounding box center [784, 381] width 28 height 17
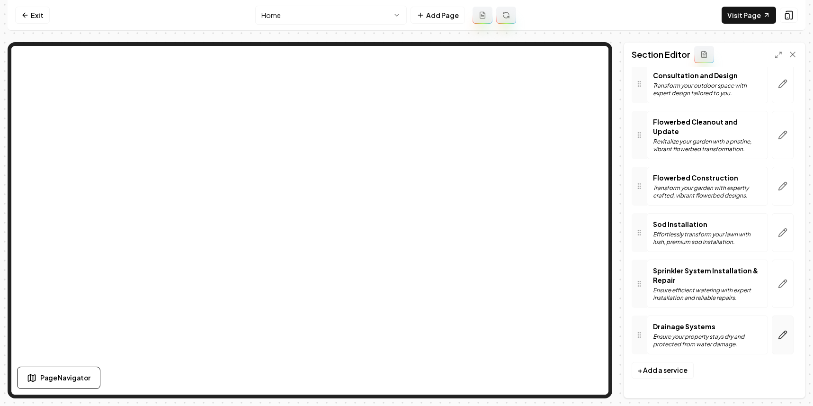
click at [778, 339] on icon "button" at bounding box center [782, 334] width 9 height 9
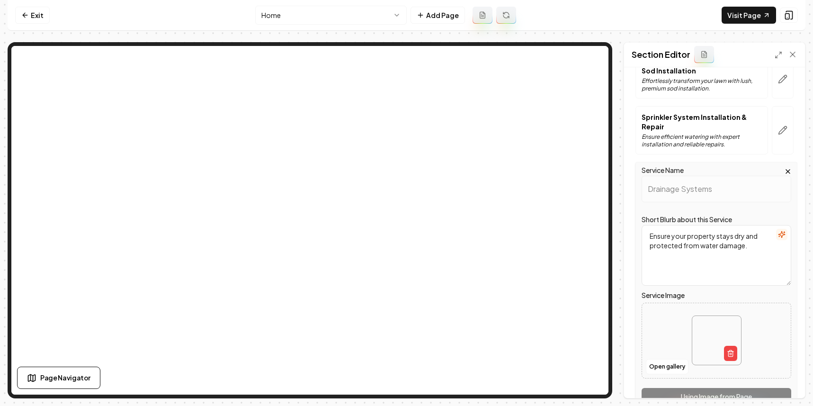
scroll to position [370, 0]
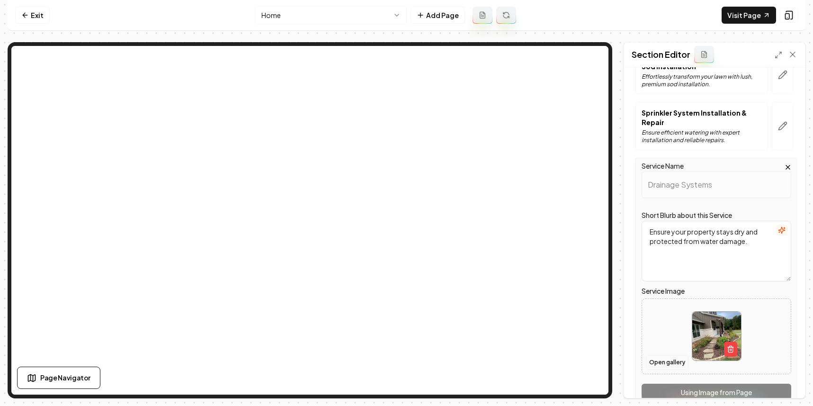
click at [659, 361] on button "Open gallery" at bounding box center [667, 362] width 43 height 15
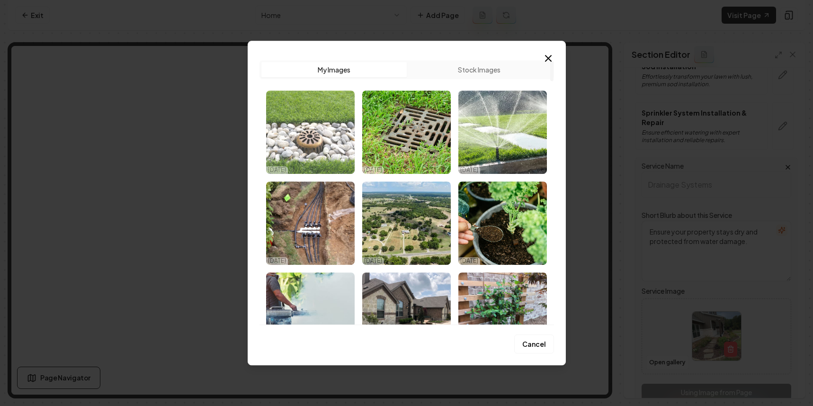
click at [316, 128] on img "Select image image_68d5b2a15c7cd75eb80e4b9c.jpg" at bounding box center [310, 131] width 89 height 83
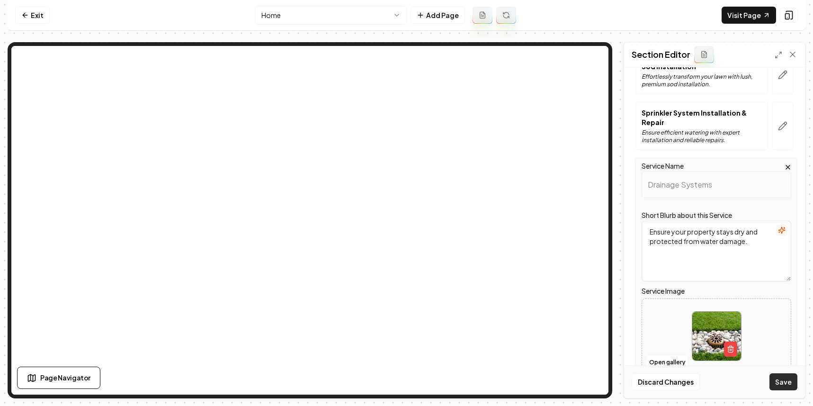
click at [772, 380] on button "Save" at bounding box center [784, 381] width 28 height 17
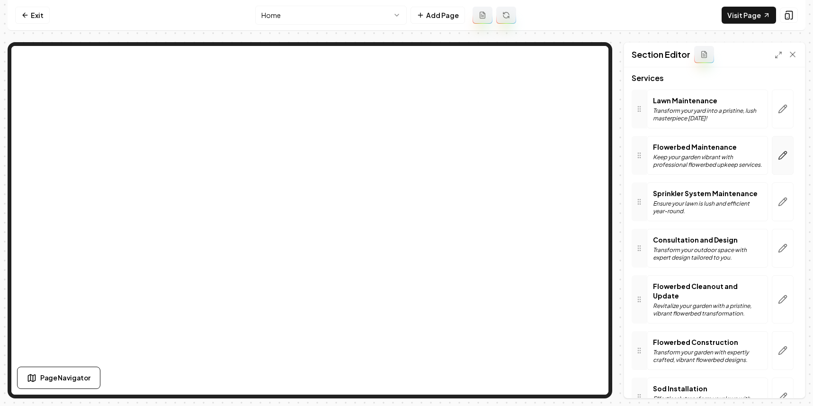
scroll to position [48, 0]
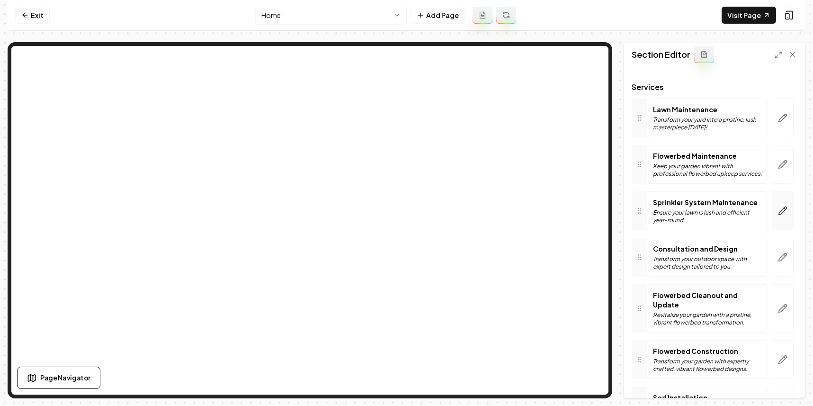
click at [778, 212] on icon "button" at bounding box center [782, 210] width 9 height 9
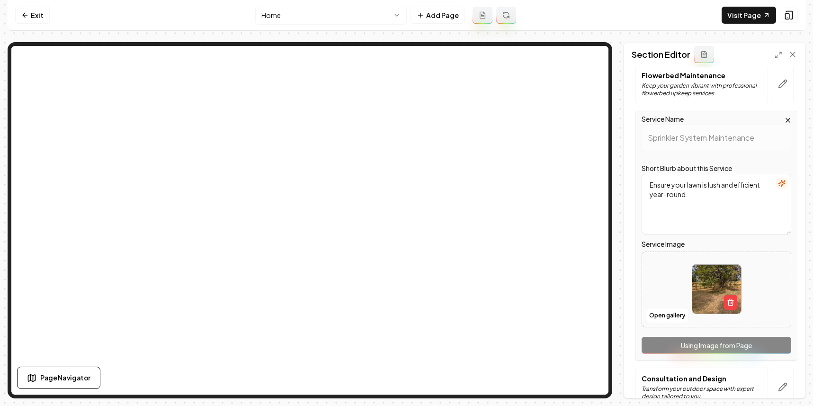
scroll to position [239, 0]
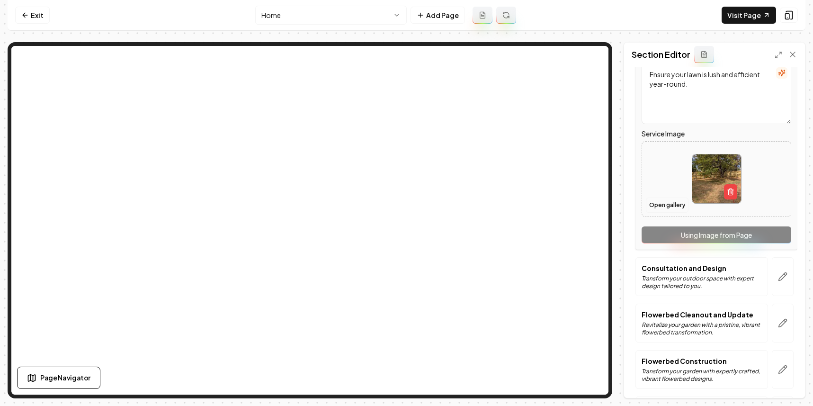
click at [668, 205] on button "Open gallery" at bounding box center [667, 204] width 43 height 15
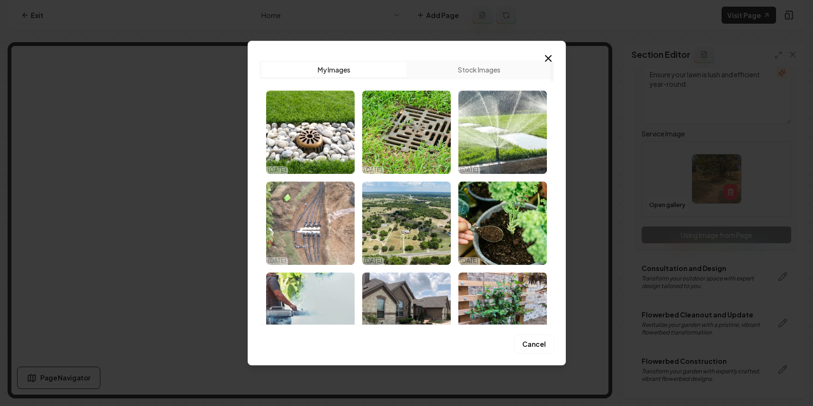
click at [325, 209] on img "Select image image_68d5b2955c7cd75eb80dec36.jpg" at bounding box center [310, 222] width 89 height 83
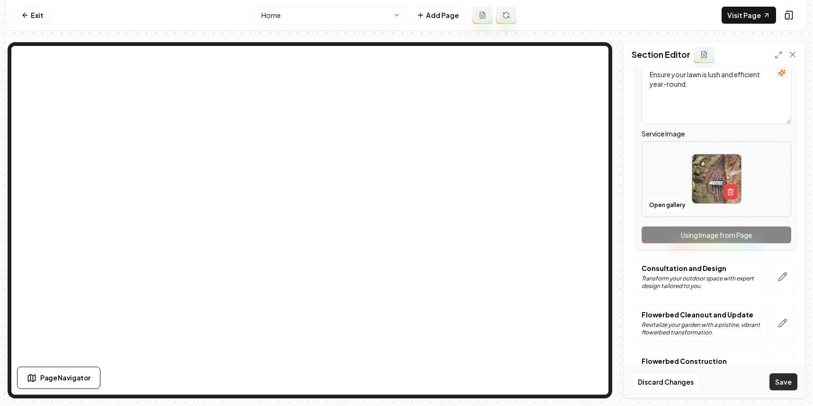
click at [782, 378] on button "Save" at bounding box center [784, 381] width 28 height 17
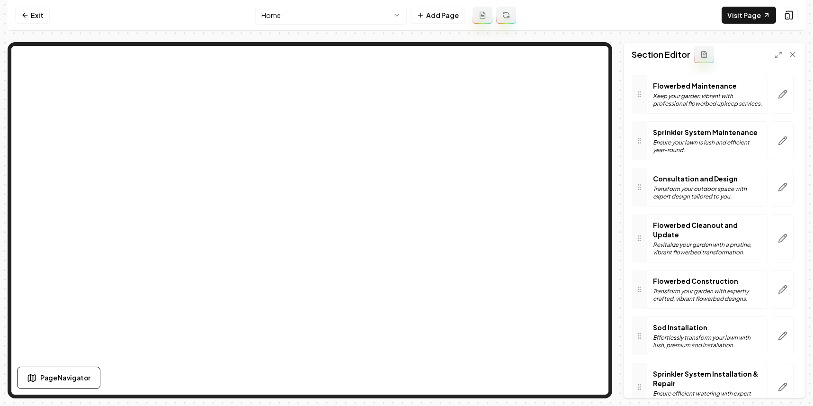
scroll to position [47, 0]
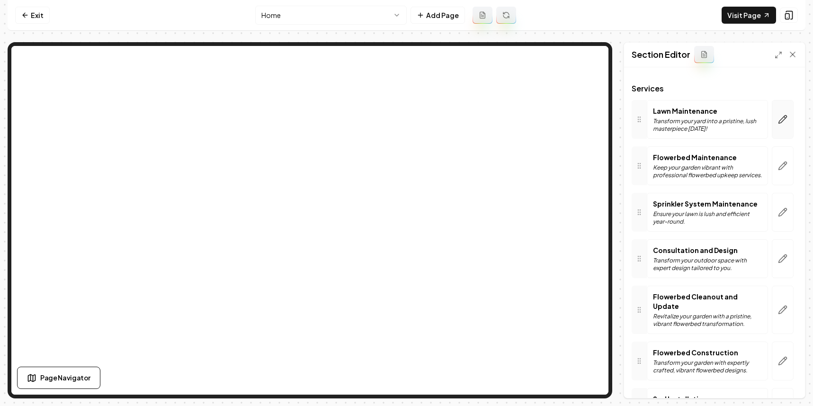
click at [778, 117] on icon "button" at bounding box center [782, 119] width 9 height 9
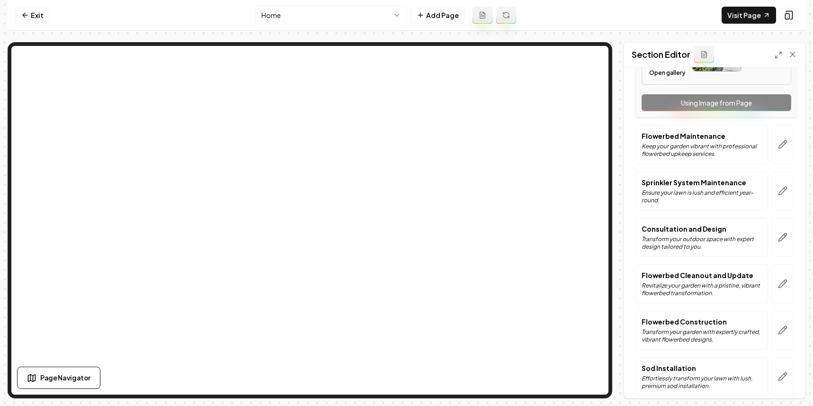
scroll to position [40, 0]
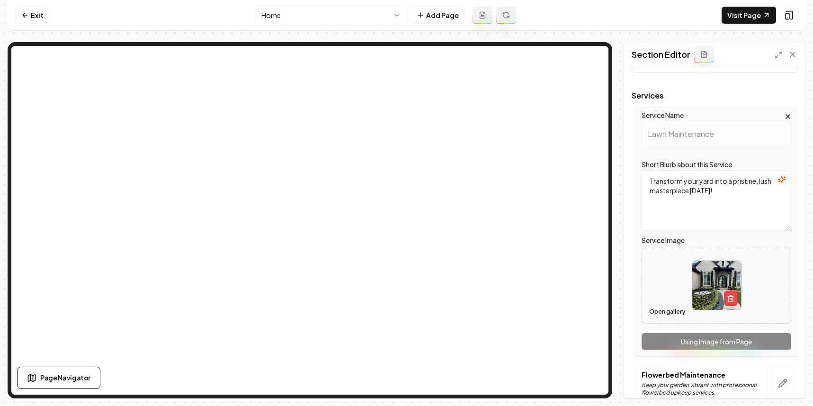
click at [663, 310] on button "Open gallery" at bounding box center [667, 311] width 43 height 15
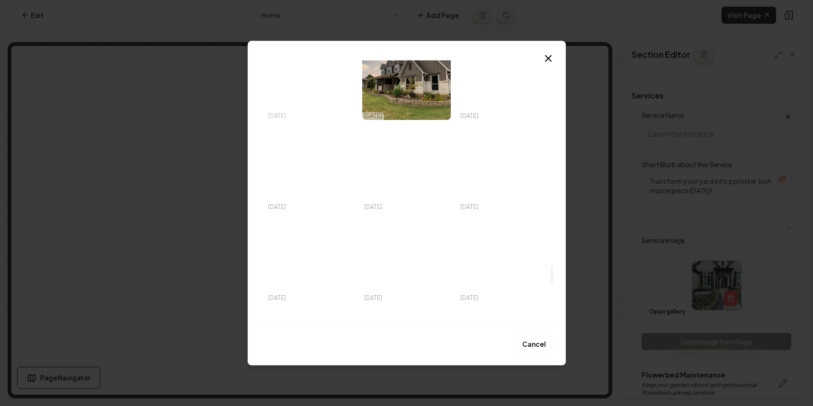
scroll to position [2799, 0]
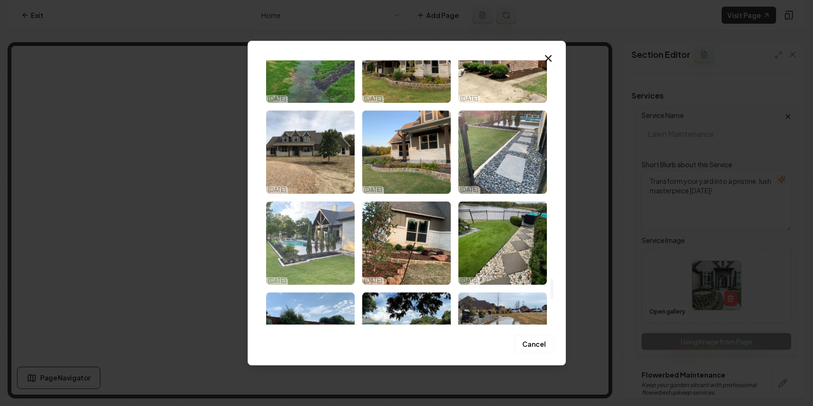
click at [318, 251] on img "Select image image_689a3ea35c7cd75eb8572417.jpeg" at bounding box center [310, 242] width 89 height 83
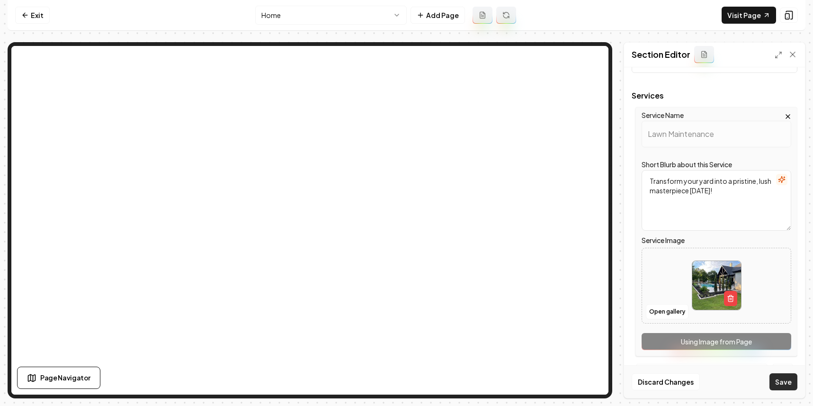
click at [785, 381] on button "Save" at bounding box center [784, 381] width 28 height 17
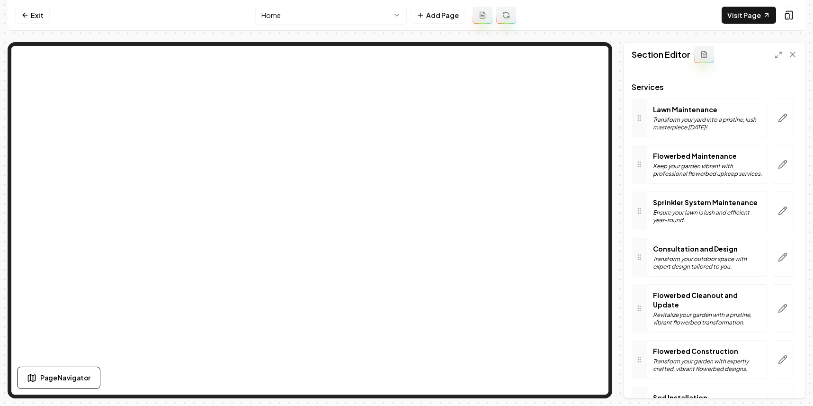
scroll to position [50, 0]
click at [30, 13] on link "Exit" at bounding box center [32, 15] width 35 height 17
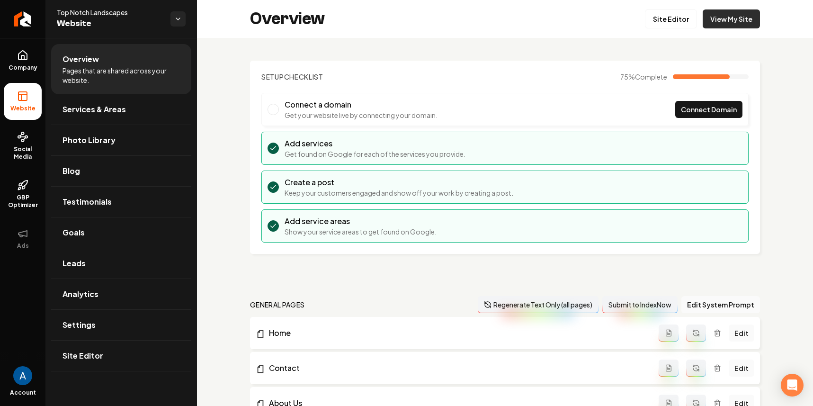
click at [720, 15] on link "View My Site" at bounding box center [731, 18] width 57 height 19
click at [732, 19] on link "View My Site" at bounding box center [731, 18] width 57 height 19
